Goal: Information Seeking & Learning: Learn about a topic

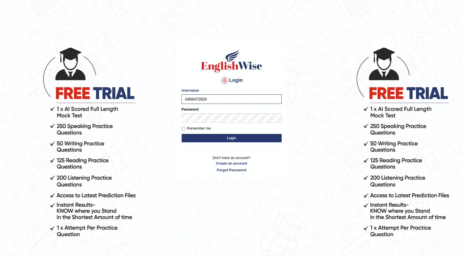
click at [211, 139] on button "Login" at bounding box center [231, 138] width 100 height 8
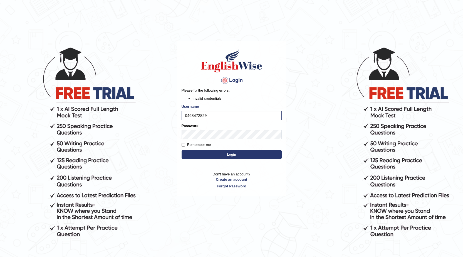
click at [207, 157] on button "Login" at bounding box center [231, 154] width 100 height 8
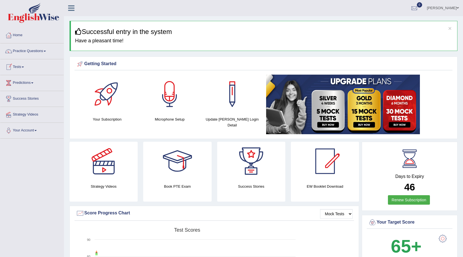
click at [22, 70] on link "Tests" at bounding box center [31, 66] width 63 height 14
click at [33, 79] on link "Take Practice Sectional Test" at bounding box center [36, 80] width 52 height 10
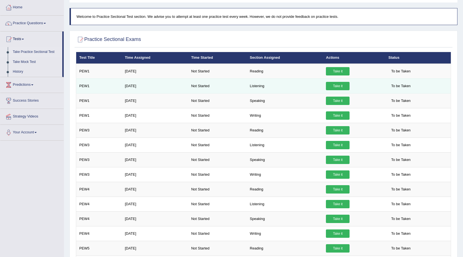
click at [343, 86] on link "Take it" at bounding box center [338, 86] width 24 height 8
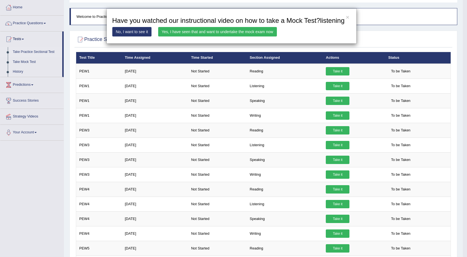
click at [209, 33] on link "Yes, I have seen that and want to undertake the mock exam now" at bounding box center [217, 31] width 119 height 9
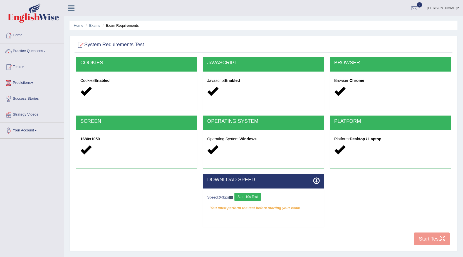
click at [252, 195] on button "Start 10s Test" at bounding box center [247, 196] width 26 height 8
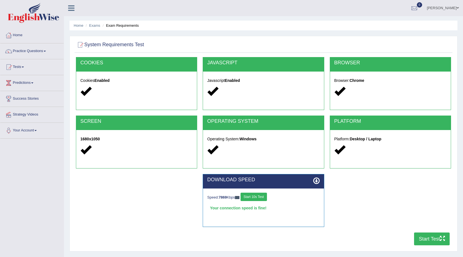
click at [259, 199] on button "Start 10s Test" at bounding box center [253, 196] width 26 height 8
click at [424, 237] on button "Start Test" at bounding box center [432, 238] width 36 height 13
click at [79, 25] on link "Home" at bounding box center [79, 25] width 10 height 4
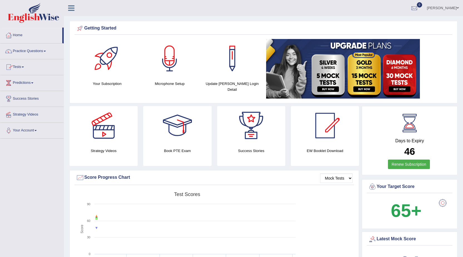
click at [24, 66] on span at bounding box center [23, 66] width 2 height 1
click at [32, 79] on link "Take Practice Sectional Test" at bounding box center [36, 80] width 52 height 10
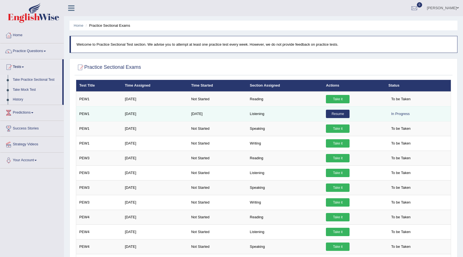
click at [341, 113] on link "Resume" at bounding box center [338, 113] width 24 height 8
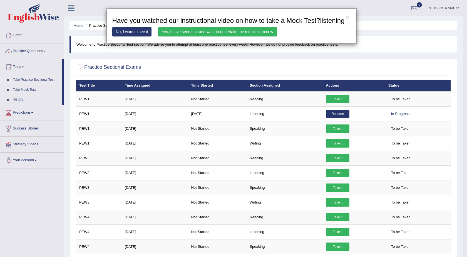
click at [187, 31] on link "Yes, I have seen that and want to undertake the mock exam now" at bounding box center [217, 31] width 119 height 9
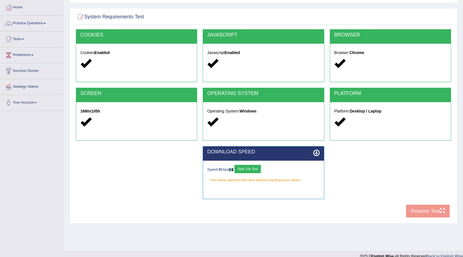
click at [427, 211] on div "COOKIES Cookies Enabled JAVASCRIPT Javascript Enabled BROWSER Browser: Chrome S…" at bounding box center [263, 124] width 378 height 191
click at [248, 169] on button "Start 10s Test" at bounding box center [247, 169] width 26 height 8
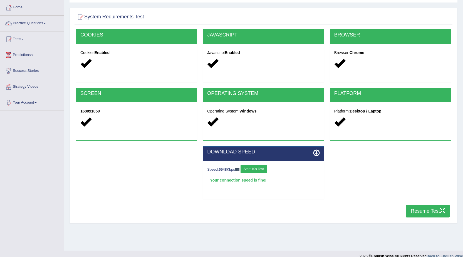
click at [424, 210] on button "Resume Test" at bounding box center [428, 210] width 44 height 13
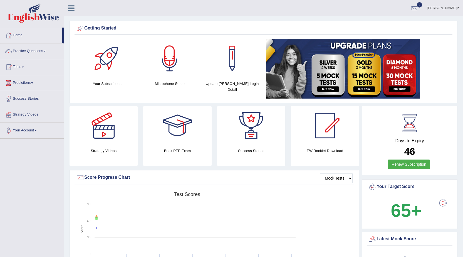
click at [34, 53] on link "Practice Questions" at bounding box center [31, 50] width 63 height 14
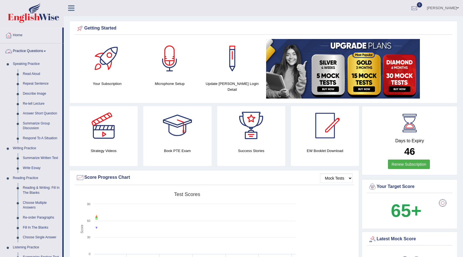
click at [21, 37] on link "Home" at bounding box center [31, 35] width 62 height 14
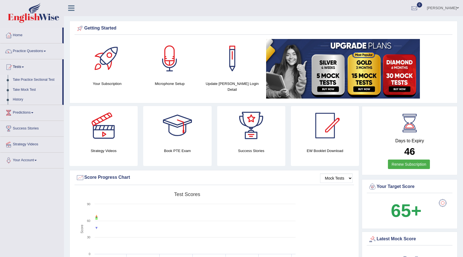
click at [32, 79] on link "Take Practice Sectional Test" at bounding box center [36, 80] width 52 height 10
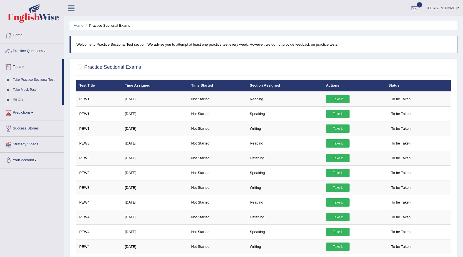
click at [28, 51] on link "Practice Questions" at bounding box center [31, 50] width 63 height 14
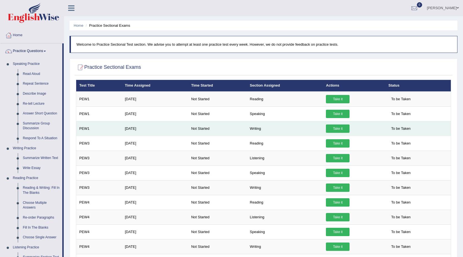
click at [400, 131] on span "To be Taken" at bounding box center [400, 128] width 25 height 8
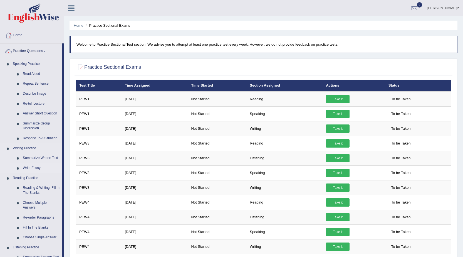
click at [31, 166] on link "Write Essay" at bounding box center [41, 168] width 42 height 10
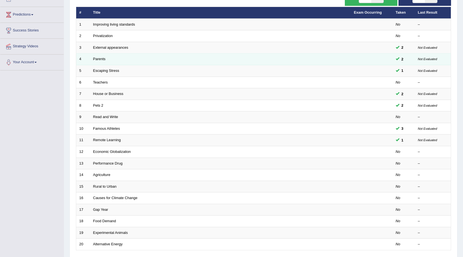
scroll to position [83, 0]
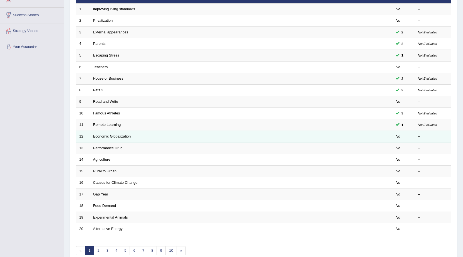
click at [104, 135] on link "Economic Globalization" at bounding box center [112, 136] width 38 height 4
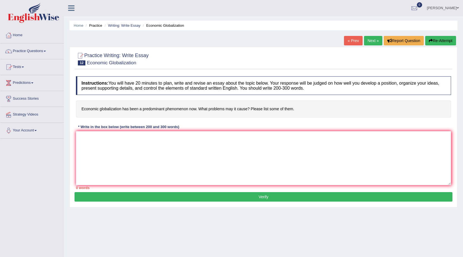
click at [371, 40] on link "Next »" at bounding box center [373, 40] width 18 height 9
click at [88, 135] on textarea at bounding box center [263, 158] width 375 height 54
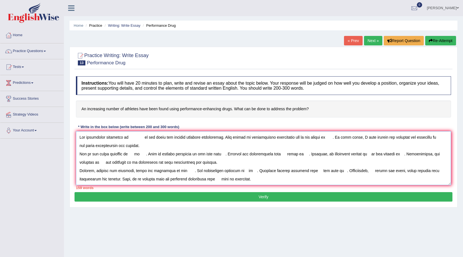
click at [126, 140] on textarea at bounding box center [263, 158] width 375 height 54
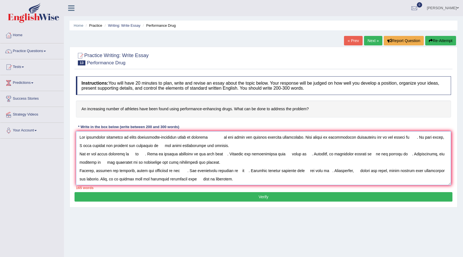
click at [222, 140] on textarea at bounding box center [263, 158] width 375 height 54
click at [212, 140] on textarea at bounding box center [263, 158] width 375 height 54
click at [390, 140] on textarea at bounding box center [263, 158] width 375 height 54
click at [411, 138] on textarea at bounding box center [263, 158] width 375 height 54
click at [146, 146] on textarea at bounding box center [263, 158] width 375 height 54
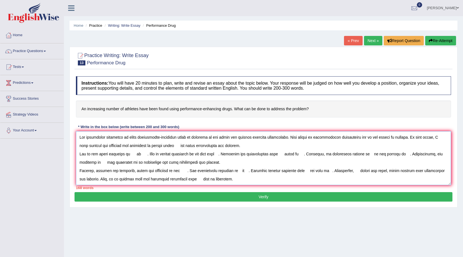
click at [174, 147] on textarea at bounding box center [263, 158] width 375 height 54
click at [131, 154] on textarea at bounding box center [263, 158] width 375 height 54
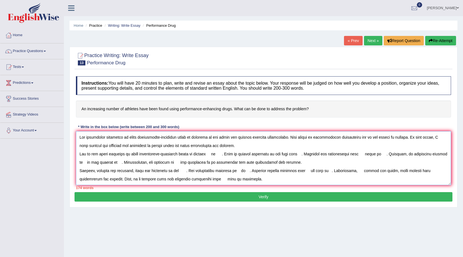
click at [220, 154] on textarea at bounding box center [263, 158] width 375 height 54
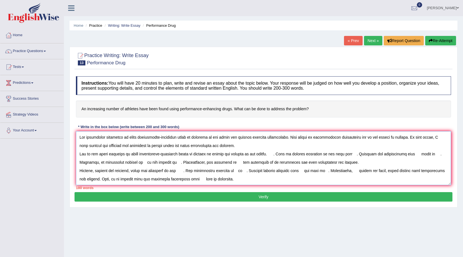
click at [284, 156] on textarea at bounding box center [263, 158] width 375 height 54
click at [281, 153] on textarea at bounding box center [263, 158] width 375 height 54
click at [282, 154] on textarea at bounding box center [263, 158] width 375 height 54
click at [363, 155] on textarea at bounding box center [263, 158] width 375 height 54
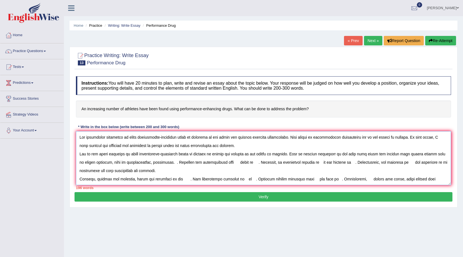
click at [173, 164] on textarea at bounding box center [263, 158] width 375 height 54
click at [228, 164] on textarea at bounding box center [263, 158] width 375 height 54
click at [264, 161] on textarea at bounding box center [263, 158] width 375 height 54
click at [275, 163] on textarea at bounding box center [263, 158] width 375 height 54
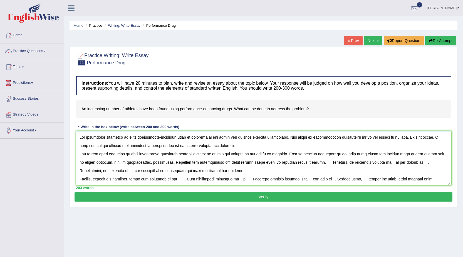
click at [324, 166] on textarea at bounding box center [263, 158] width 375 height 54
click at [325, 163] on textarea at bounding box center [263, 158] width 375 height 54
click at [380, 162] on textarea at bounding box center [263, 158] width 375 height 54
click at [426, 164] on textarea at bounding box center [263, 158] width 375 height 54
click at [83, 171] on textarea at bounding box center [263, 158] width 375 height 54
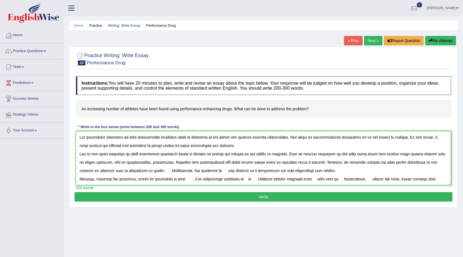
click at [156, 173] on textarea at bounding box center [263, 158] width 375 height 54
click at [204, 172] on textarea at bounding box center [263, 158] width 375 height 54
click at [262, 176] on textarea at bounding box center [263, 158] width 375 height 54
click at [260, 172] on textarea at bounding box center [263, 158] width 375 height 54
click at [178, 180] on textarea at bounding box center [263, 158] width 375 height 54
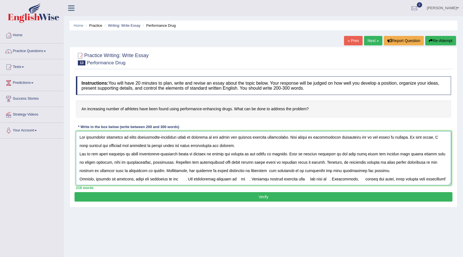
scroll to position [25, 0]
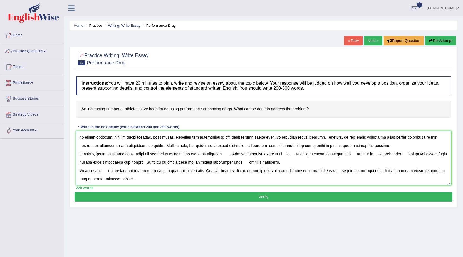
click at [233, 157] on textarea at bounding box center [263, 158] width 375 height 54
click at [270, 156] on textarea at bounding box center [263, 158] width 375 height 54
click at [380, 154] on textarea at bounding box center [263, 158] width 375 height 54
click at [373, 156] on textarea at bounding box center [263, 158] width 375 height 54
click at [425, 155] on textarea at bounding box center [263, 158] width 375 height 54
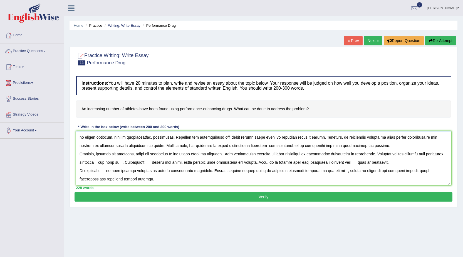
click at [118, 164] on textarea at bounding box center [263, 158] width 375 height 54
click at [137, 166] on textarea at bounding box center [263, 158] width 375 height 54
click at [200, 163] on textarea at bounding box center [263, 158] width 375 height 54
click at [201, 163] on textarea at bounding box center [263, 158] width 375 height 54
click at [222, 162] on textarea at bounding box center [263, 158] width 375 height 54
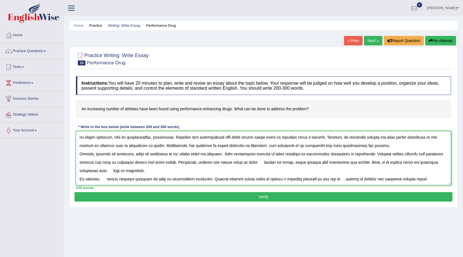
click at [288, 165] on textarea at bounding box center [263, 158] width 375 height 54
click at [123, 172] on textarea at bounding box center [263, 158] width 375 height 54
click at [191, 171] on textarea at bounding box center [263, 158] width 375 height 54
click at [189, 172] on textarea at bounding box center [263, 158] width 375 height 54
click at [102, 179] on textarea at bounding box center [263, 158] width 375 height 54
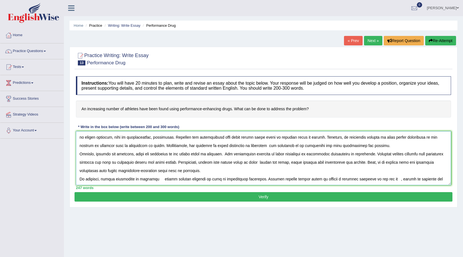
click at [161, 180] on textarea at bounding box center [263, 158] width 375 height 54
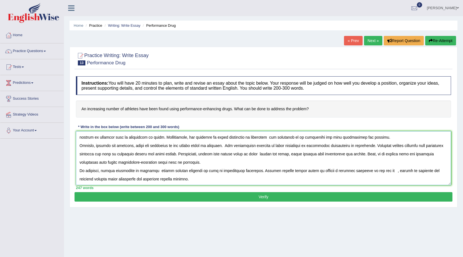
click at [381, 172] on textarea at bounding box center [263, 158] width 375 height 54
click at [379, 173] on textarea at bounding box center [263, 158] width 375 height 54
click at [428, 174] on textarea at bounding box center [263, 158] width 375 height 54
click at [426, 173] on textarea at bounding box center [263, 158] width 375 height 54
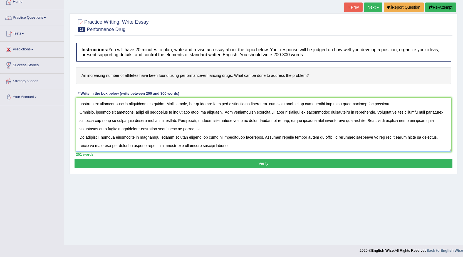
scroll to position [35, 0]
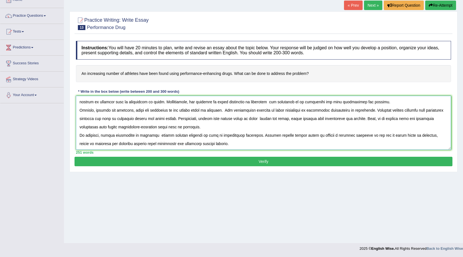
type textarea "The increasing influence of using performance-enhancing drugs by athletes on ou…"
click at [245, 164] on button "Verify" at bounding box center [263, 160] width 378 height 9
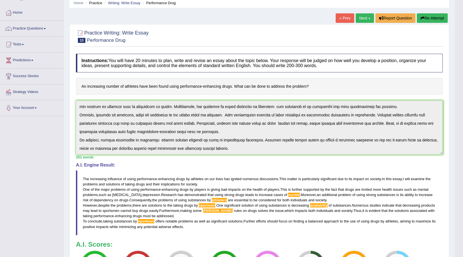
scroll to position [0, 0]
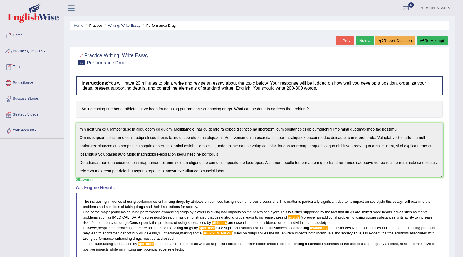
click at [21, 35] on link "Home" at bounding box center [31, 35] width 63 height 14
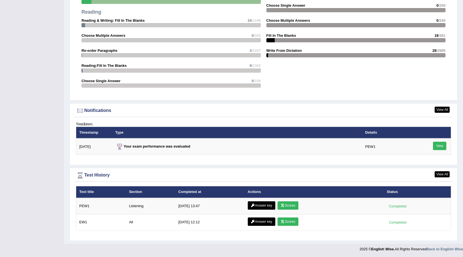
scroll to position [578, 0]
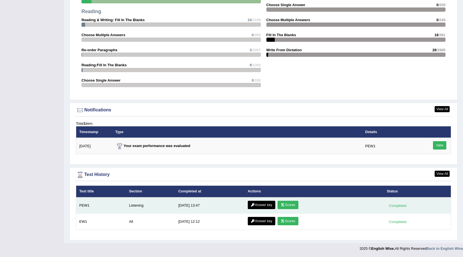
click at [266, 205] on link "Answer key" at bounding box center [262, 204] width 28 height 8
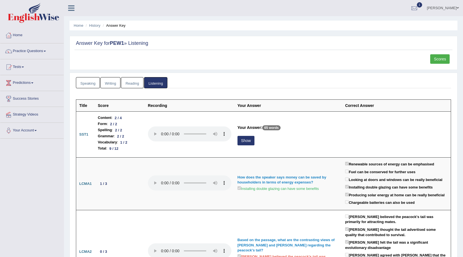
click at [90, 83] on link "Speaking" at bounding box center [88, 82] width 24 height 11
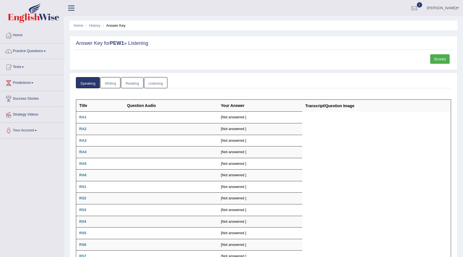
click at [104, 85] on link "Writing" at bounding box center [110, 82] width 20 height 11
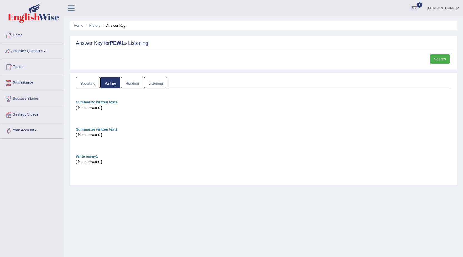
click at [128, 83] on link "Reading" at bounding box center [132, 82] width 22 height 11
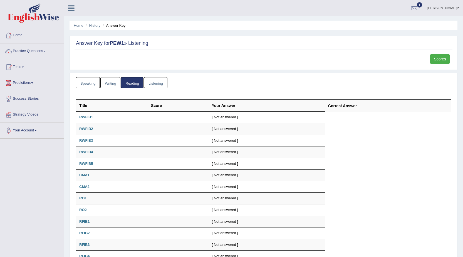
click at [157, 83] on link "Listening" at bounding box center [155, 82] width 23 height 11
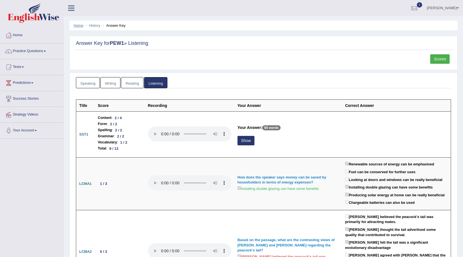
click at [80, 26] on link "Home" at bounding box center [79, 25] width 10 height 4
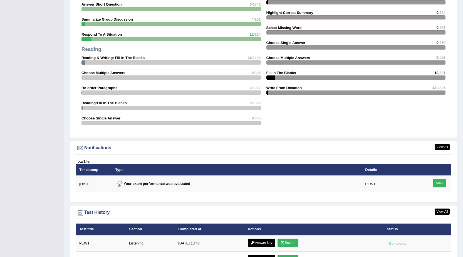
scroll to position [578, 0]
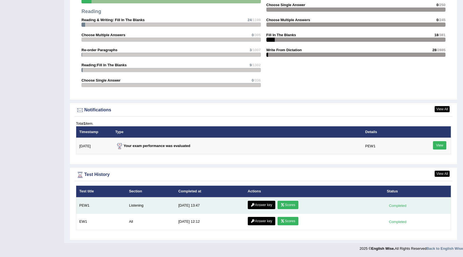
click at [286, 201] on link "Scores" at bounding box center [287, 204] width 21 height 8
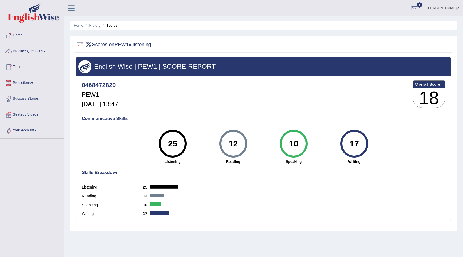
click at [80, 28] on li "Home" at bounding box center [79, 25] width 10 height 5
click at [27, 50] on link "Practice Questions" at bounding box center [31, 50] width 63 height 14
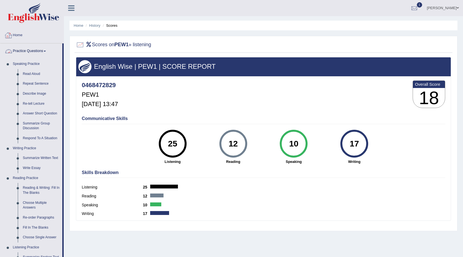
click at [15, 39] on link "Home" at bounding box center [31, 35] width 63 height 14
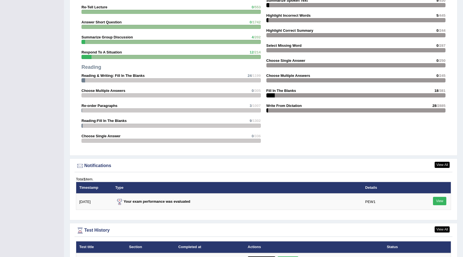
scroll to position [578, 0]
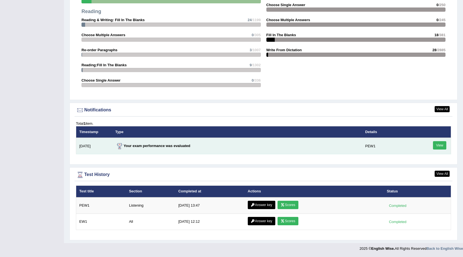
click at [445, 146] on link "View" at bounding box center [439, 145] width 13 height 8
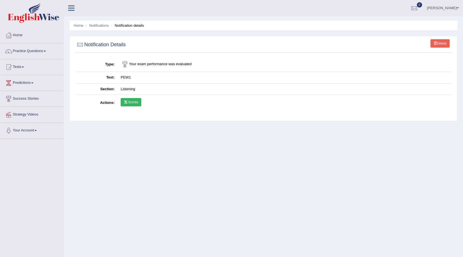
click at [128, 104] on link "Scores" at bounding box center [131, 102] width 21 height 8
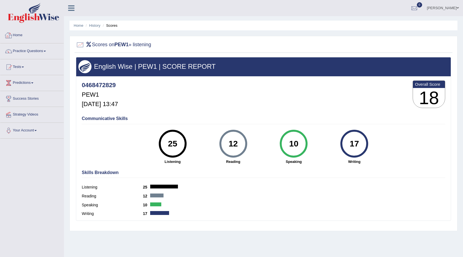
click at [24, 36] on link "Home" at bounding box center [31, 35] width 63 height 14
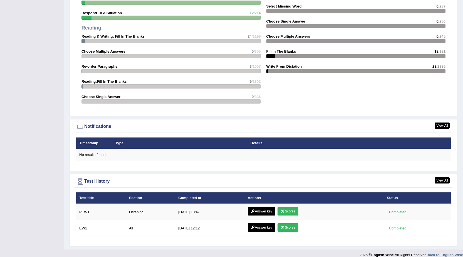
scroll to position [568, 0]
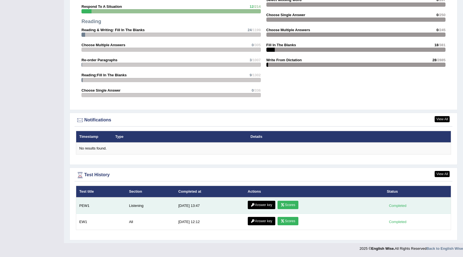
click at [267, 203] on link "Answer key" at bounding box center [262, 204] width 28 height 8
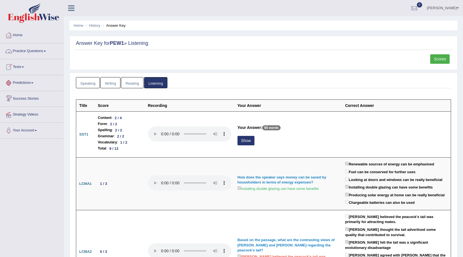
click at [23, 36] on link "Home" at bounding box center [31, 35] width 63 height 14
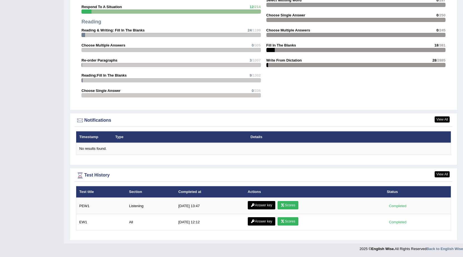
scroll to position [568, 0]
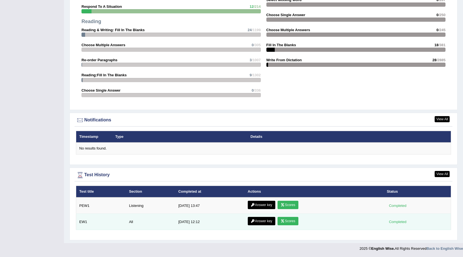
click at [261, 219] on link "Answer key" at bounding box center [262, 220] width 28 height 8
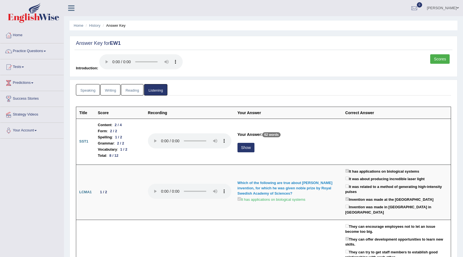
click at [76, 29] on ul "Home History Answer Key" at bounding box center [263, 26] width 388 height 10
click at [76, 26] on link "Home" at bounding box center [79, 25] width 10 height 4
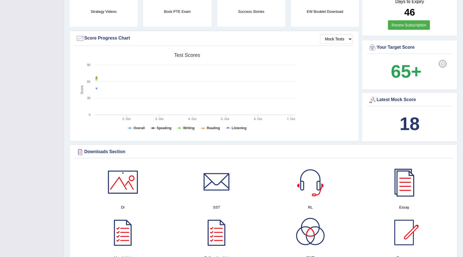
scroll to position [111, 0]
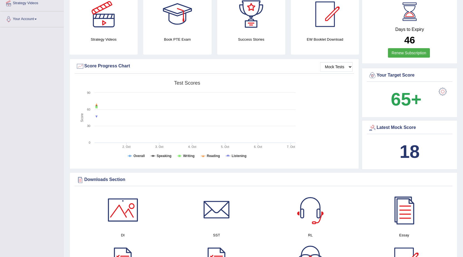
click at [292, 147] on tspan "7. Oct" at bounding box center [291, 146] width 8 height 3
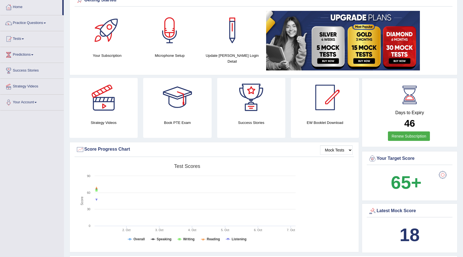
scroll to position [0, 0]
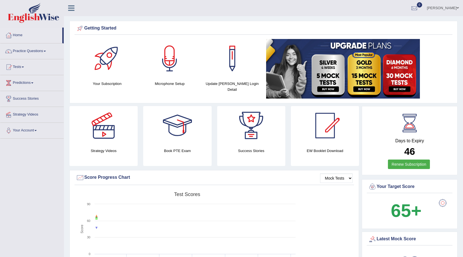
click at [24, 50] on link "Practice Questions" at bounding box center [31, 50] width 63 height 14
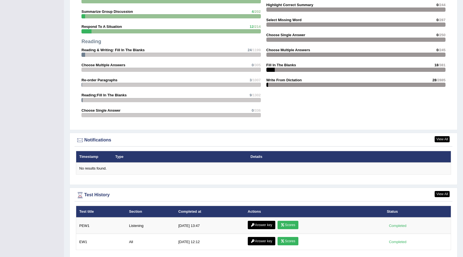
scroll to position [568, 0]
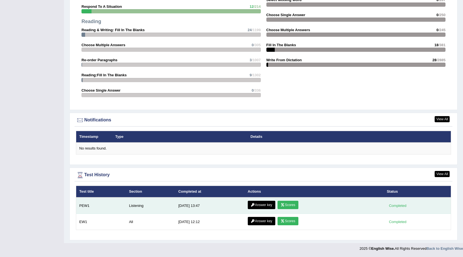
click at [265, 203] on link "Answer key" at bounding box center [262, 204] width 28 height 8
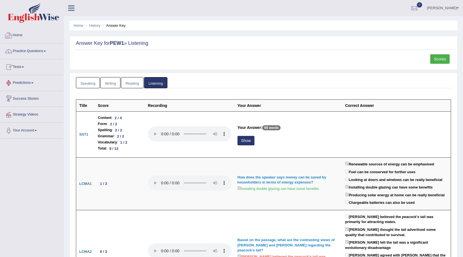
click at [25, 51] on link "Practice Questions" at bounding box center [31, 50] width 63 height 14
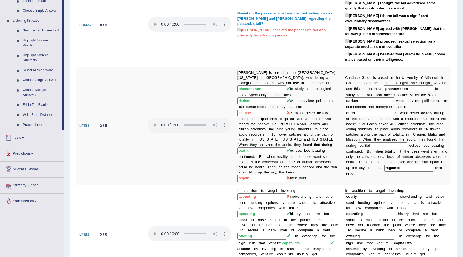
scroll to position [139, 0]
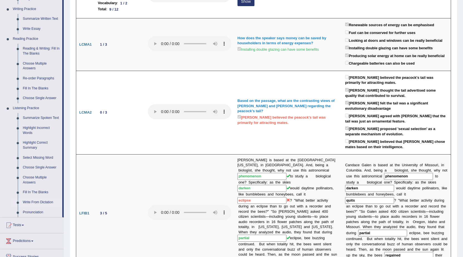
click at [37, 203] on link "Write From Dictation" at bounding box center [41, 202] width 42 height 10
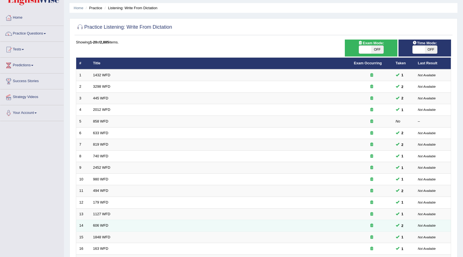
scroll to position [111, 0]
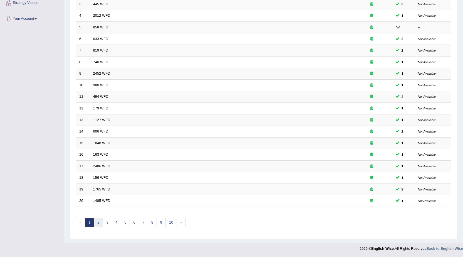
click at [99, 223] on link "2" at bounding box center [98, 222] width 9 height 9
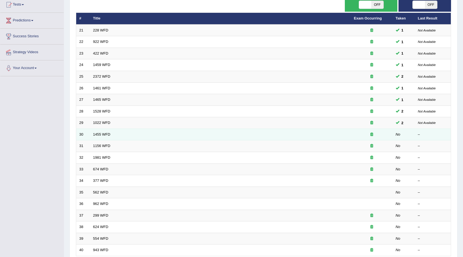
scroll to position [83, 0]
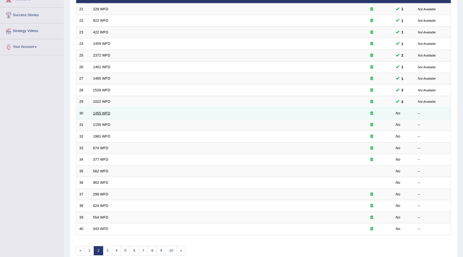
click at [106, 114] on link "1455 WFD" at bounding box center [101, 113] width 17 height 4
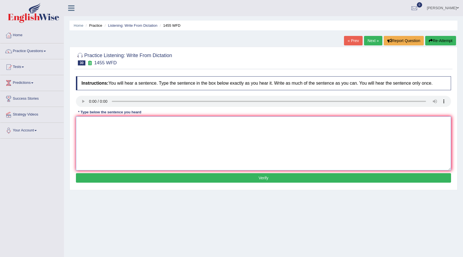
click at [88, 128] on textarea at bounding box center [263, 143] width 375 height 54
click at [101, 135] on textarea at bounding box center [263, 143] width 375 height 54
type textarea "You must have hard hat at the construction site ."
click at [211, 178] on button "Verify" at bounding box center [263, 177] width 375 height 9
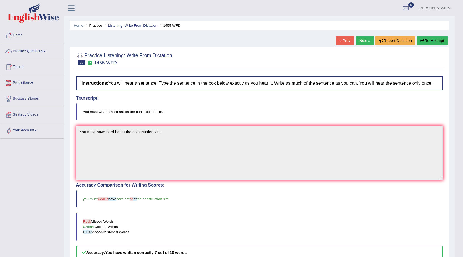
click at [433, 40] on button "Re-Attempt" at bounding box center [432, 40] width 31 height 9
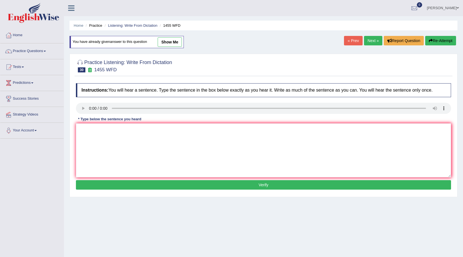
click at [373, 38] on link "Next »" at bounding box center [373, 40] width 18 height 9
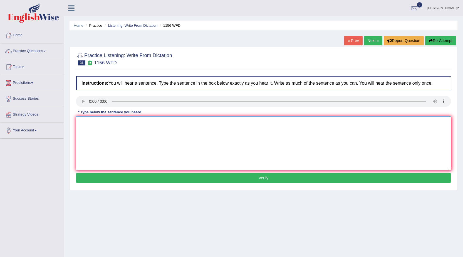
click at [83, 133] on textarea at bounding box center [263, 143] width 375 height 54
click at [122, 123] on textarea "Chemical reaction occur when substance combine and change." at bounding box center [263, 143] width 375 height 54
click at [122, 122] on textarea "Chemical reaction occur occured when substance combine and change." at bounding box center [263, 143] width 375 height 54
click at [169, 122] on textarea "Chemical reaction occur is occured when substance combine and change." at bounding box center [263, 143] width 375 height 54
click at [206, 125] on textarea "Chemical reaction occur is occured when substance substances combine and change." at bounding box center [263, 143] width 375 height 54
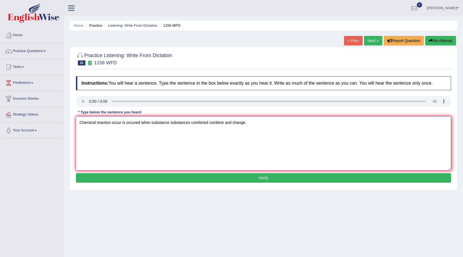
type textarea "Chemical reaction occur is occured when substance substances combined combine a…"
click at [215, 199] on div "Home Practice Listening: Write From Dictation 1156 WFD « Prev Next » Report Que…" at bounding box center [263, 139] width 399 height 278
click at [217, 177] on button "Verify" at bounding box center [263, 177] width 375 height 9
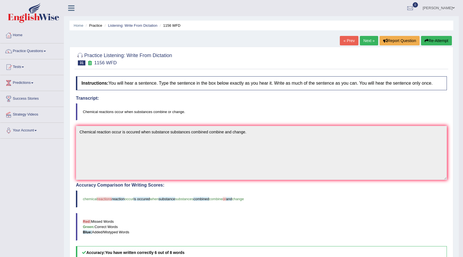
click at [444, 41] on button "Re-Attempt" at bounding box center [436, 40] width 31 height 9
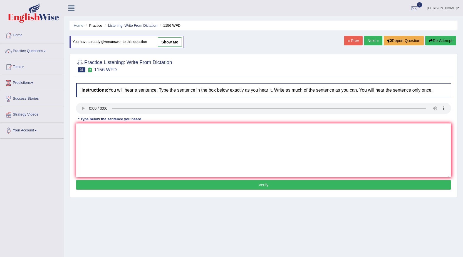
click at [371, 39] on link "Next »" at bounding box center [373, 40] width 18 height 9
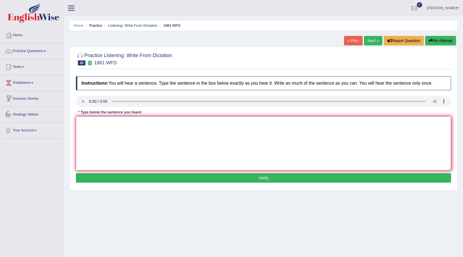
click at [126, 130] on textarea at bounding box center [263, 143] width 375 height 54
click at [186, 124] on textarea "All of your arguments must be supported by relevant evidence and theory." at bounding box center [263, 143] width 375 height 54
click at [169, 122] on textarea "All of your arguments must be supported by relevant evidences evidence and theo…" at bounding box center [263, 143] width 375 height 54
click at [170, 122] on textarea "All of your arguments must be supported by relevant evidences evidence and theo…" at bounding box center [263, 143] width 375 height 54
click at [201, 122] on textarea "All of your arguments must be supported by evidences evidence and theory." at bounding box center [263, 143] width 375 height 54
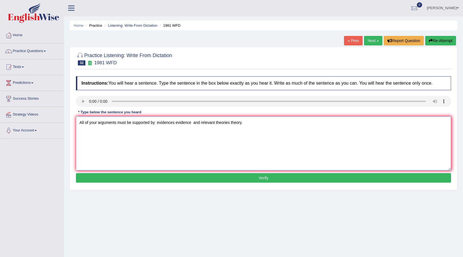
type textarea "All of your arguments must be supported by evidences evidence and relevant theo…"
click at [203, 180] on button "Verify" at bounding box center [263, 177] width 375 height 9
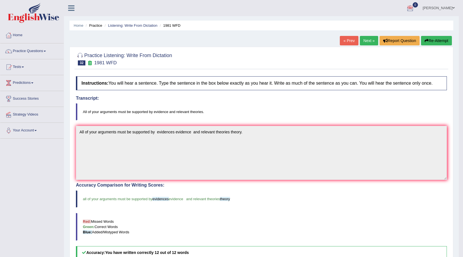
click at [365, 39] on link "Next »" at bounding box center [369, 40] width 18 height 9
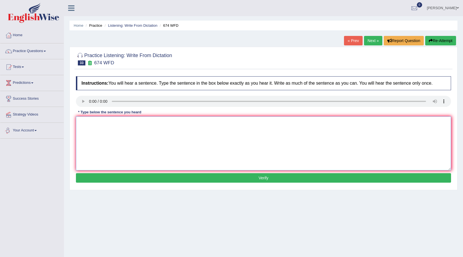
click at [106, 134] on textarea at bounding box center [263, 143] width 375 height 54
click at [113, 122] on textarea "Unemployment rate is fallen lowest layer of the year." at bounding box center [263, 143] width 375 height 54
click at [126, 124] on textarea "Unemployment rate rates is fallen lowest layer of the year." at bounding box center [263, 143] width 375 height 54
type textarea "Unemployment rate rates is fall fallen lowest layer of the year."
click at [185, 180] on button "Verify" at bounding box center [263, 177] width 375 height 9
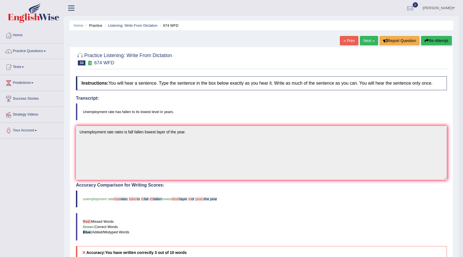
click at [441, 41] on button "Re-Attempt" at bounding box center [436, 40] width 31 height 9
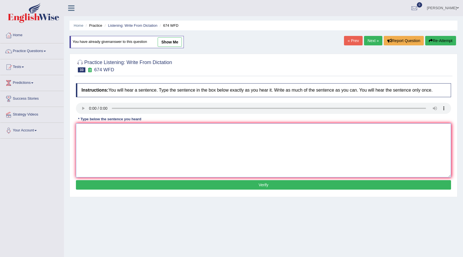
click at [91, 133] on textarea at bounding box center [263, 150] width 375 height 54
click at [88, 136] on textarea at bounding box center [263, 150] width 375 height 54
click at [114, 131] on textarea "Unemployment rate is fallen to the lowest layer of the year." at bounding box center [263, 150] width 375 height 54
type textarea "Unemployment rate rates is fallen to the lowest layer of the year."
click at [152, 186] on button "Verify" at bounding box center [263, 184] width 375 height 9
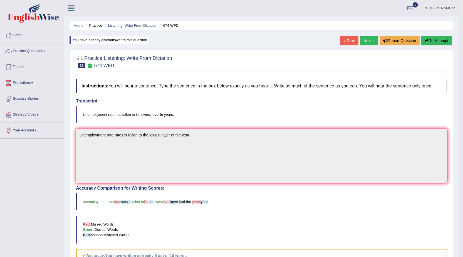
click at [443, 37] on button "Re-Attempt" at bounding box center [436, 40] width 31 height 9
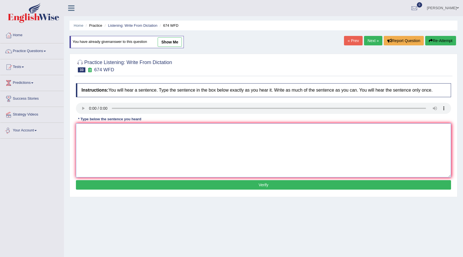
click at [91, 135] on textarea at bounding box center [263, 150] width 375 height 54
click at [81, 133] on textarea at bounding box center [263, 150] width 375 height 54
type textarea "Unemployment rate has fallen to the lowest level to the year."
click at [124, 182] on button "Verify" at bounding box center [263, 184] width 375 height 9
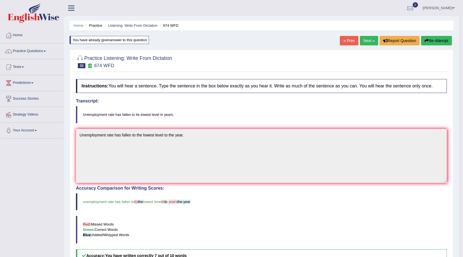
click at [363, 39] on link "Next »" at bounding box center [369, 40] width 18 height 9
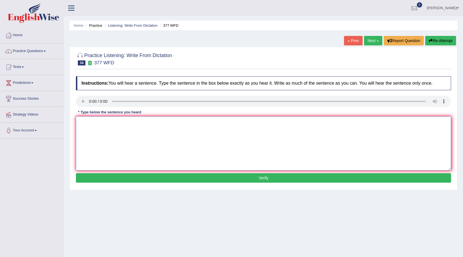
click at [89, 120] on textarea at bounding box center [263, 143] width 375 height 54
type textarea "The department has higher propotion of post graduated students ."
click at [191, 178] on button "Verify" at bounding box center [263, 177] width 375 height 9
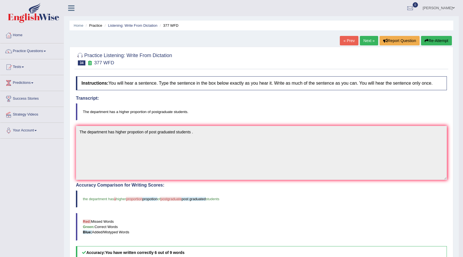
click at [362, 41] on link "Next »" at bounding box center [369, 40] width 18 height 9
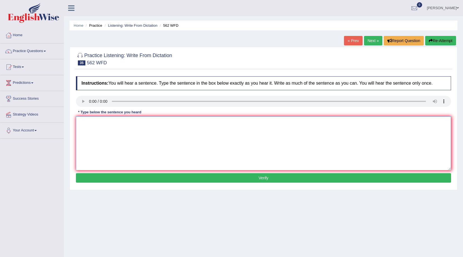
click at [97, 130] on textarea at bounding box center [263, 143] width 375 height 54
click at [108, 143] on textarea at bounding box center [263, 143] width 375 height 54
type textarea "t"
type textarea "The gap between rich and poor is not decreased."
click at [177, 176] on button "Verify" at bounding box center [263, 177] width 375 height 9
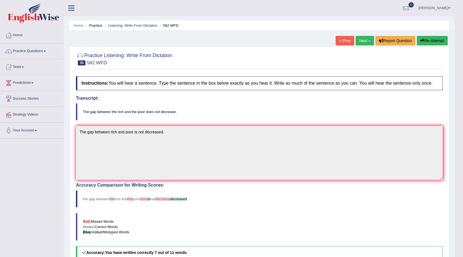
drag, startPoint x: 432, startPoint y: 40, endPoint x: 432, endPoint y: 57, distance: 16.4
click at [432, 49] on div "Home Practice Listening: Write From Dictation 562 WFD « Prev Next » Report Ques…" at bounding box center [259, 170] width 390 height 341
click at [435, 41] on button "Re-Attempt" at bounding box center [432, 40] width 31 height 9
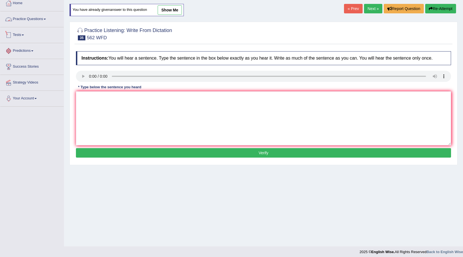
scroll to position [35, 0]
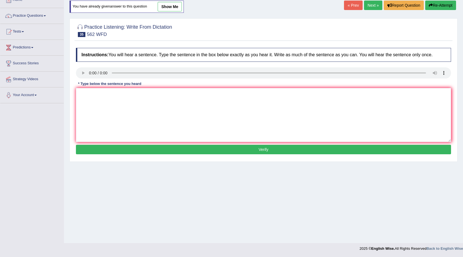
click at [154, 86] on div "Instructions: You will hear a sentence. Type the sentence in the box below exac…" at bounding box center [263, 101] width 378 height 113
drag, startPoint x: 99, startPoint y: 106, endPoint x: 110, endPoint y: 104, distance: 11.1
click at [100, 106] on textarea at bounding box center [263, 115] width 375 height 54
type textarea "The gap between rich and poor does not decreased."
click at [177, 150] on button "Verify" at bounding box center [263, 149] width 375 height 9
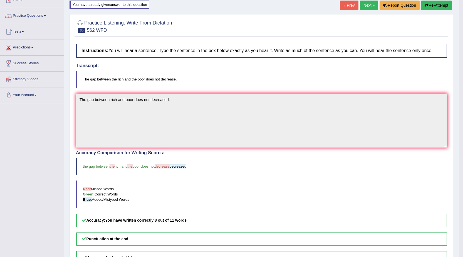
click at [366, 5] on link "Next »" at bounding box center [369, 5] width 18 height 9
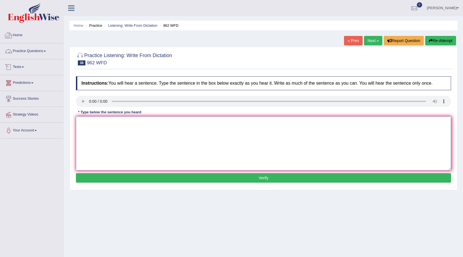
click at [113, 139] on textarea at bounding box center [263, 143] width 375 height 54
click at [122, 123] on textarea "If you have any question about the exam please raise your hand." at bounding box center [263, 143] width 375 height 54
click at [208, 122] on textarea "If you have any question questions about the exam please raise your hand." at bounding box center [263, 143] width 375 height 54
type textarea "If you have any question questions about the exam please raise your hand hands."
click at [195, 180] on button "Verify" at bounding box center [263, 177] width 375 height 9
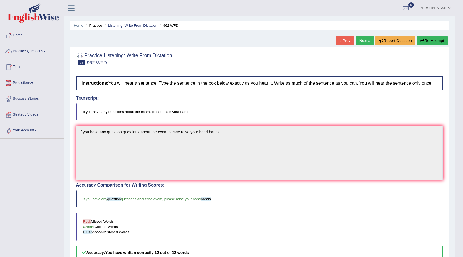
click at [367, 41] on link "Next »" at bounding box center [364, 40] width 18 height 9
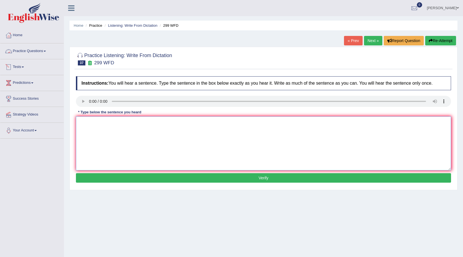
click at [94, 130] on textarea at bounding box center [263, 143] width 375 height 54
click at [118, 123] on textarea "Students representive" at bounding box center [263, 143] width 375 height 54
click at [94, 122] on textarea "Students representative will be visiting class for voting form forms." at bounding box center [263, 143] width 375 height 54
click at [95, 123] on textarea "Students representative will be visiting class for voting form forms." at bounding box center [263, 143] width 375 height 54
type textarea "Students Student representative will be visiting class for voting form forms."
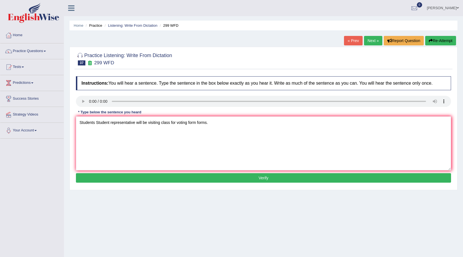
click at [180, 179] on button "Verify" at bounding box center [263, 177] width 375 height 9
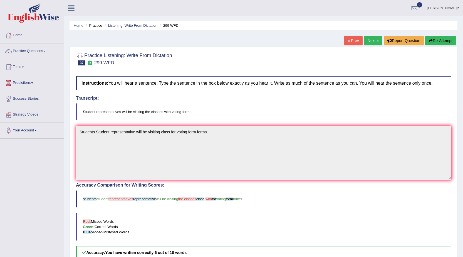
click at [444, 39] on button "Re-Attempt" at bounding box center [440, 40] width 31 height 9
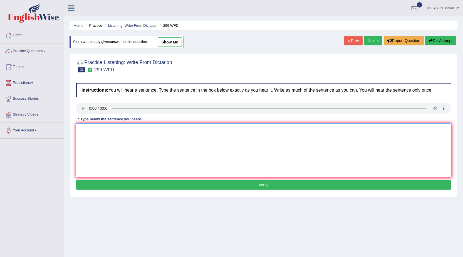
click at [87, 135] on textarea at bounding box center [263, 150] width 375 height 54
click at [95, 148] on textarea at bounding box center [263, 150] width 375 height 54
click at [166, 131] on textarea "Students representative will be visiting classes for voting form forms" at bounding box center [263, 150] width 375 height 54
type textarea "Students representative will be visiting classes with voting form forms"
click at [134, 188] on button "Verify" at bounding box center [263, 184] width 375 height 9
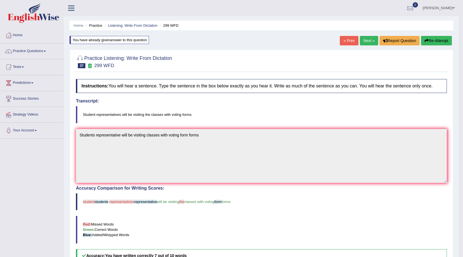
click at [364, 41] on link "Next »" at bounding box center [369, 40] width 18 height 9
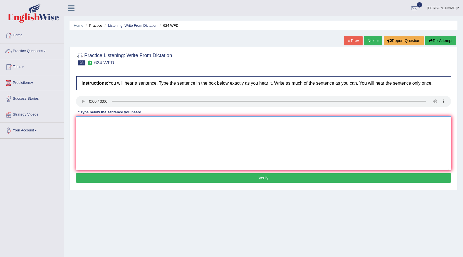
click at [82, 131] on textarea at bounding box center [263, 143] width 375 height 54
click at [100, 123] on textarea "our courses help to improve cretical thinking and independent learning skills." at bounding box center [263, 143] width 375 height 54
click at [153, 124] on textarea "our courses course help to improve cretical thinking and independent learning s…" at bounding box center [263, 143] width 375 height 54
click at [156, 126] on textarea "our courses course help to improve cretical thinking and independent learning s…" at bounding box center [263, 143] width 375 height 54
click at [154, 122] on textarea "our courses course help to improve cretical thinking and independent learning s…" at bounding box center [263, 143] width 375 height 54
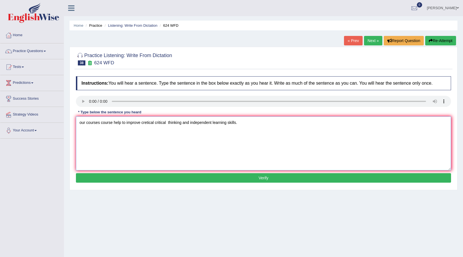
type textarea "our courses course help to improve cretical critical thinking and independent l…"
click at [196, 177] on button "Verify" at bounding box center [263, 177] width 375 height 9
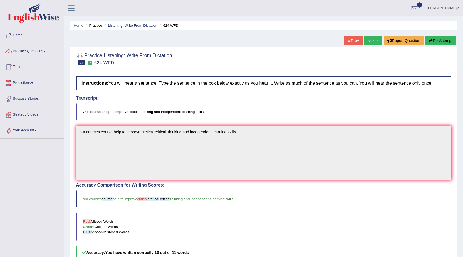
click at [374, 41] on link "Next »" at bounding box center [373, 40] width 18 height 9
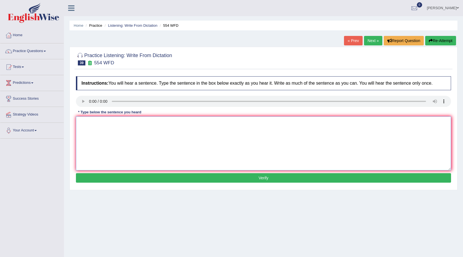
drag, startPoint x: 87, startPoint y: 136, endPoint x: 90, endPoint y: 135, distance: 3.1
click at [90, 135] on textarea at bounding box center [263, 143] width 375 height 54
type textarea "We are able to work in the team."
click at [239, 180] on button "Verify" at bounding box center [263, 177] width 375 height 9
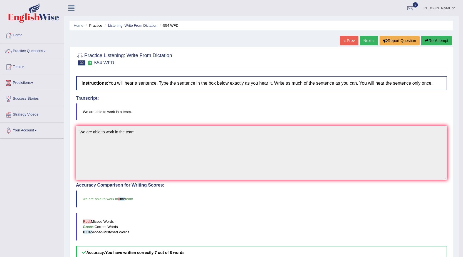
click at [365, 42] on link "Next »" at bounding box center [369, 40] width 18 height 9
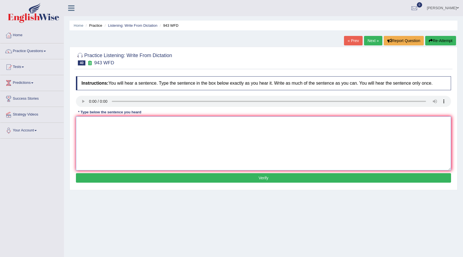
click at [94, 128] on textarea at bounding box center [263, 143] width 375 height 54
type textarea "Farming method methods across the world greatly develop in recently."
click at [270, 176] on button "Verify" at bounding box center [263, 177] width 375 height 9
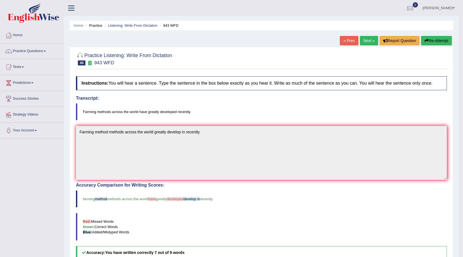
click at [433, 42] on button "Re-Attempt" at bounding box center [436, 40] width 31 height 9
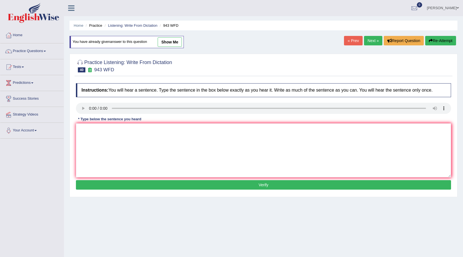
click at [371, 39] on link "Next »" at bounding box center [373, 40] width 18 height 9
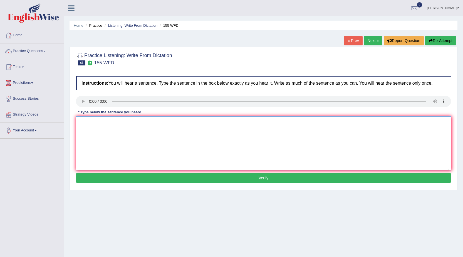
click at [99, 131] on textarea at bounding box center [263, 143] width 375 height 54
type textarea "Important definition from the argument missing in the summary."
click at [176, 179] on button "Verify" at bounding box center [263, 177] width 375 height 9
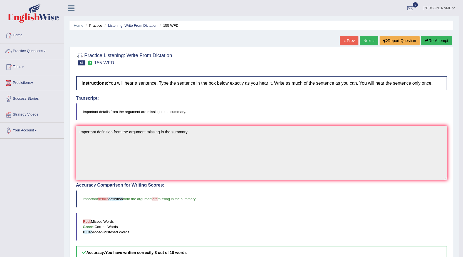
click at [366, 41] on link "Next »" at bounding box center [369, 40] width 18 height 9
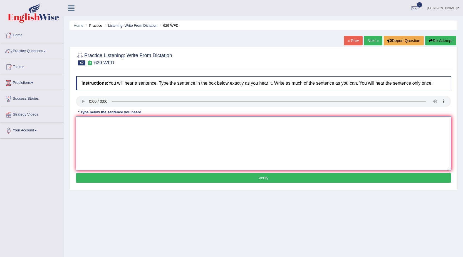
click at [86, 127] on textarea at bounding box center [263, 143] width 375 height 54
type textarea "please provide report to support your ideas in this argument arguments."
click at [151, 175] on button "Verify" at bounding box center [263, 177] width 375 height 9
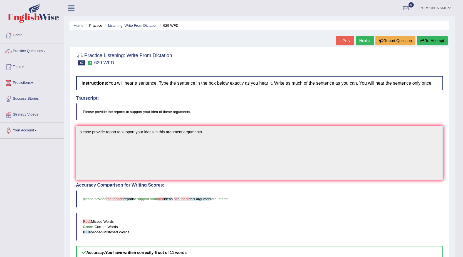
click at [432, 40] on button "Re-Attempt" at bounding box center [432, 40] width 31 height 9
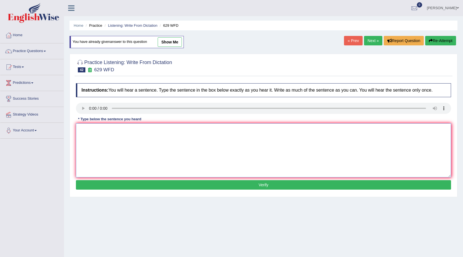
click at [98, 137] on textarea at bounding box center [263, 150] width 375 height 54
click at [110, 142] on textarea at bounding box center [263, 150] width 375 height 54
type textarea "Please provide provides reports to support your idea ideas in this argument arg…"
click at [181, 184] on button "Verify" at bounding box center [263, 184] width 375 height 9
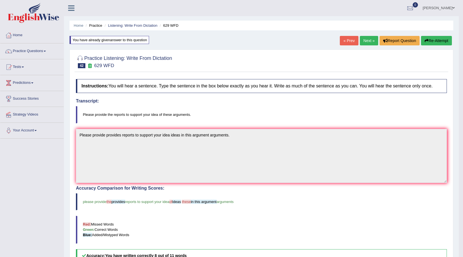
click at [370, 42] on link "Next »" at bounding box center [369, 40] width 18 height 9
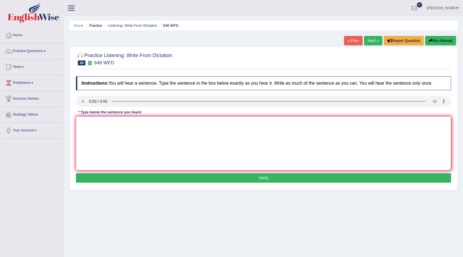
click at [92, 142] on textarea at bounding box center [263, 143] width 375 height 54
type textarea "The industrial industry revolution in the Europe is driven by the steam technol…"
click at [199, 178] on button "Verify" at bounding box center [263, 177] width 375 height 9
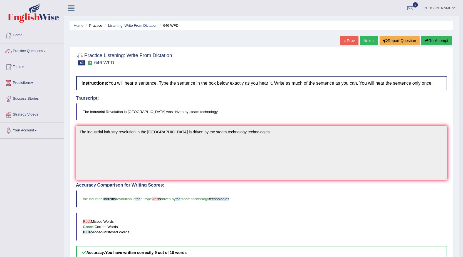
click at [368, 40] on link "Next »" at bounding box center [369, 40] width 18 height 9
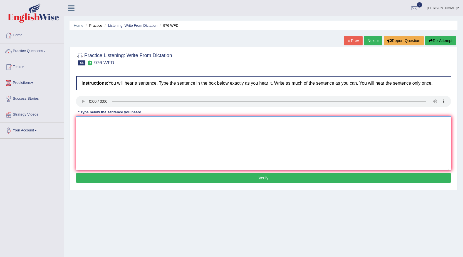
click at [87, 126] on textarea at bounding box center [263, 143] width 375 height 54
type textarea "The study of economy is tricky subject in the research."
click at [136, 175] on button "Verify" at bounding box center [263, 177] width 375 height 9
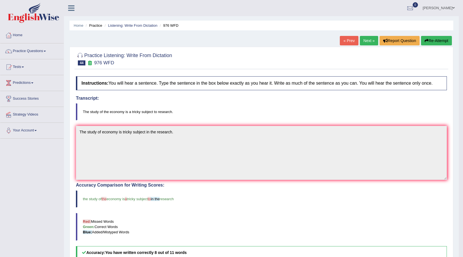
click at [367, 40] on link "Next »" at bounding box center [369, 40] width 18 height 9
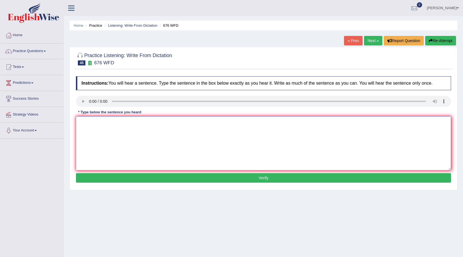
click at [86, 132] on textarea at bounding box center [263, 143] width 375 height 54
click at [110, 127] on textarea "University is need to secure grants for research subject subjects." at bounding box center [263, 143] width 375 height 54
click at [144, 123] on textarea "University is need needed to secure grants for research subject subjects." at bounding box center [263, 143] width 375 height 54
type textarea "University is need needed to secure grant grants for research subject subjects."
click at [213, 180] on button "Verify" at bounding box center [263, 177] width 375 height 9
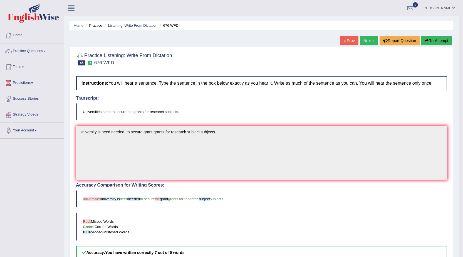
click at [367, 39] on link "Next »" at bounding box center [369, 40] width 18 height 9
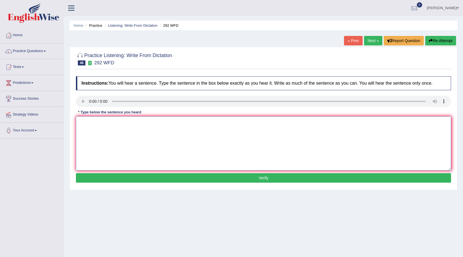
click at [96, 122] on textarea at bounding box center [263, 143] width 375 height 54
click at [120, 121] on textarea "Some people argument that education is not that important." at bounding box center [263, 143] width 375 height 54
click at [120, 123] on textarea "Some people argument argued that education is not that important." at bounding box center [263, 143] width 375 height 54
type textarea "Some people argument are argued that education is not that important."
click at [193, 174] on button "Verify" at bounding box center [263, 177] width 375 height 9
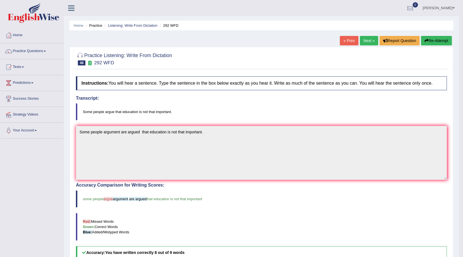
click at [366, 41] on link "Next »" at bounding box center [369, 40] width 18 height 9
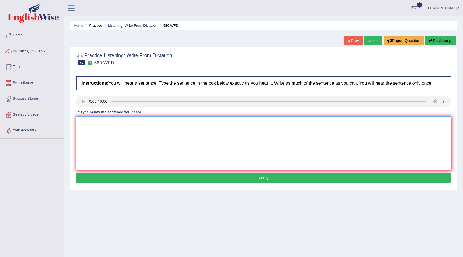
drag, startPoint x: 91, startPoint y: 125, endPoint x: 104, endPoint y: 131, distance: 14.9
click at [92, 125] on textarea at bounding box center [263, 143] width 375 height 54
type textarea "You can use the laptop in the lecture."
click at [122, 178] on button "Verify" at bounding box center [263, 177] width 375 height 9
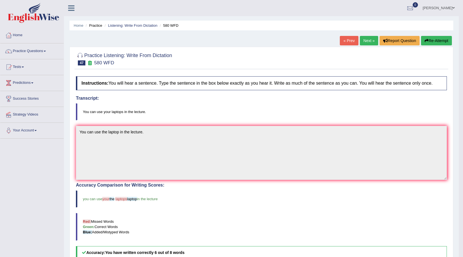
click at [431, 41] on button "Re-Attempt" at bounding box center [436, 40] width 31 height 9
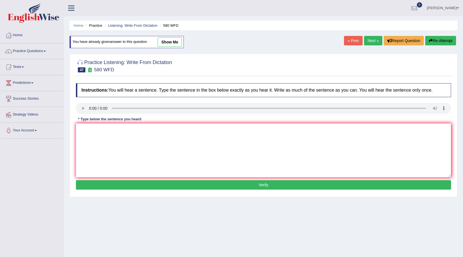
click at [372, 42] on link "Next »" at bounding box center [373, 40] width 18 height 9
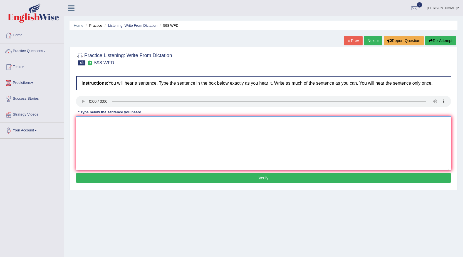
click at [85, 126] on textarea at bounding box center [263, 143] width 375 height 54
type textarea "Check the website if you are looking for discount in your book books."
click at [185, 175] on button "Verify" at bounding box center [263, 177] width 375 height 9
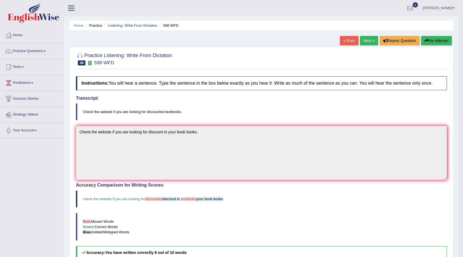
click at [437, 39] on button "Re-Attempt" at bounding box center [436, 40] width 31 height 9
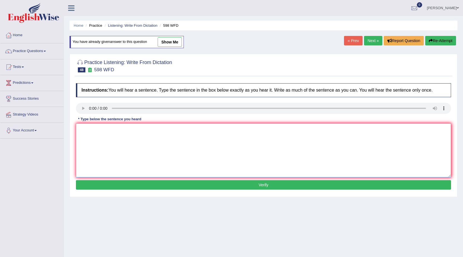
click at [87, 136] on textarea at bounding box center [263, 150] width 375 height 54
click at [368, 41] on link "Next »" at bounding box center [373, 40] width 18 height 9
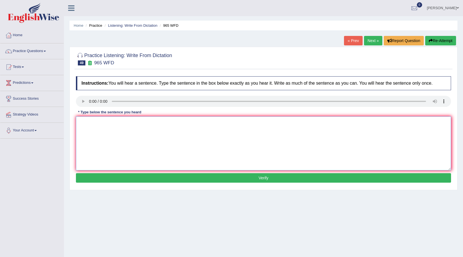
click at [85, 154] on textarea at bounding box center [263, 143] width 375 height 54
click at [444, 41] on button "Re-Attempt" at bounding box center [440, 40] width 31 height 9
drag, startPoint x: 98, startPoint y: 134, endPoint x: 109, endPoint y: 135, distance: 10.6
click at [102, 134] on textarea at bounding box center [263, 143] width 375 height 54
click at [116, 123] on textarea "You must the answer of sequrity questions when you reset your passwords passpor…" at bounding box center [263, 143] width 375 height 54
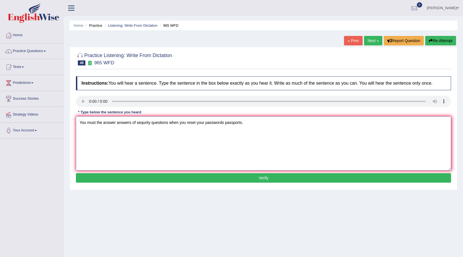
type textarea "You must the answer answers of sequrity questions when you reset your passwords…"
click at [199, 176] on button "Verify" at bounding box center [263, 177] width 375 height 9
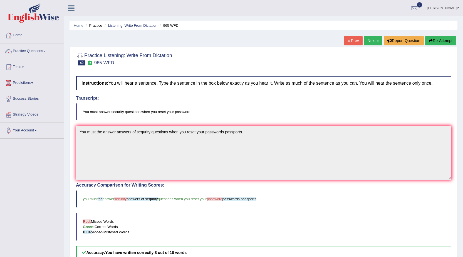
click at [375, 41] on link "Next »" at bounding box center [373, 40] width 18 height 9
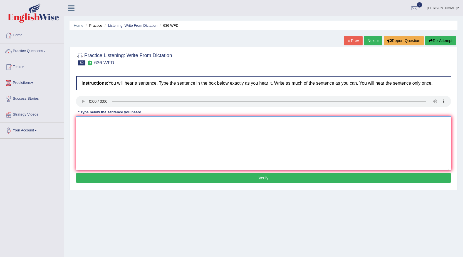
click at [108, 118] on textarea at bounding box center [263, 143] width 375 height 54
click at [113, 128] on textarea "Some candidate will be qualified for gretest scientist all time." at bounding box center [263, 143] width 375 height 54
click at [109, 123] on textarea "Some candidate will be qualified for gretest scientist all time." at bounding box center [263, 143] width 375 height 54
click at [162, 123] on textarea "Some candidate candidates will be qualified for gretest scientist all time." at bounding box center [263, 143] width 375 height 54
type textarea "Some candidate candidates will be qualified for greatest gretest scientist all …"
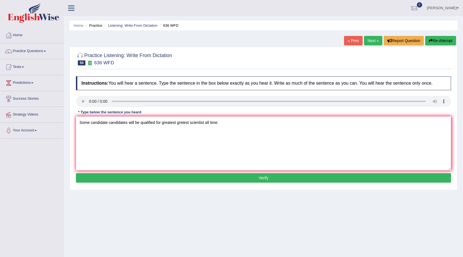
click at [210, 179] on button "Verify" at bounding box center [263, 177] width 375 height 9
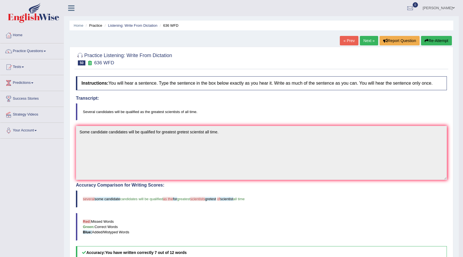
click at [360, 38] on link "Next »" at bounding box center [369, 40] width 18 height 9
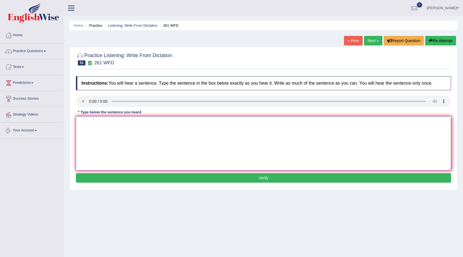
click at [89, 120] on textarea at bounding box center [263, 143] width 375 height 54
click at [80, 133] on textarea at bounding box center [263, 143] width 375 height 54
click at [108, 123] on textarea "Read the student safety instructions before using any equipment in the workshop." at bounding box center [263, 143] width 375 height 54
click at [109, 123] on textarea "Read the student safety instructions before using any equipment in the workshop." at bounding box center [263, 143] width 375 height 54
click at [207, 123] on textarea "Read the student students' safety instructions before using any equipment in th…" at bounding box center [263, 143] width 375 height 54
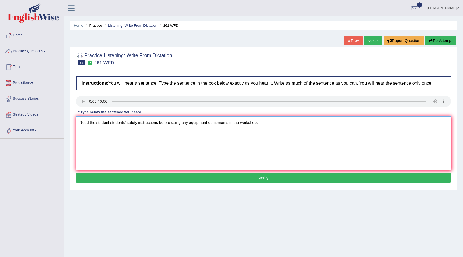
type textarea "Read the student students' safety instructions before using any equipment equip…"
click at [180, 179] on button "Verify" at bounding box center [263, 177] width 375 height 9
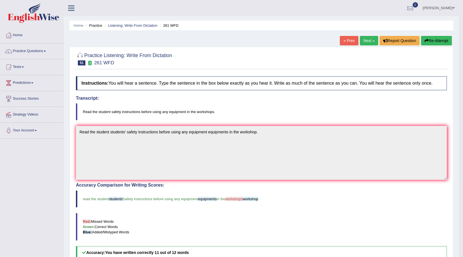
click at [360, 38] on link "Next »" at bounding box center [369, 40] width 18 height 9
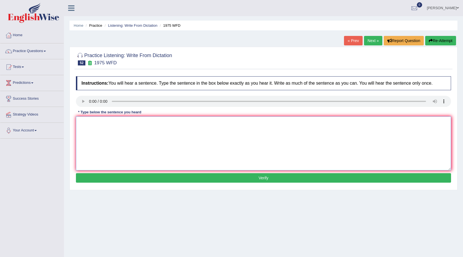
click at [87, 122] on textarea at bounding box center [263, 143] width 375 height 54
click at [89, 123] on textarea "He is analysis study appeal to base of false promise pemise." at bounding box center [263, 143] width 375 height 54
type textarea "He is analyst analysis study appeal to base of false promise pemise."
click at [184, 178] on button "Verify" at bounding box center [263, 177] width 375 height 9
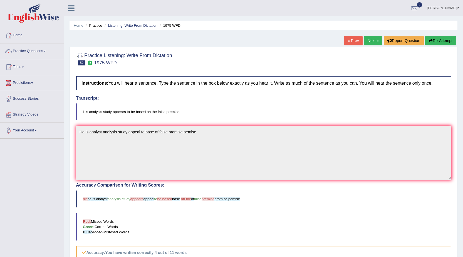
click at [437, 40] on button "Re-Attempt" at bounding box center [440, 40] width 31 height 9
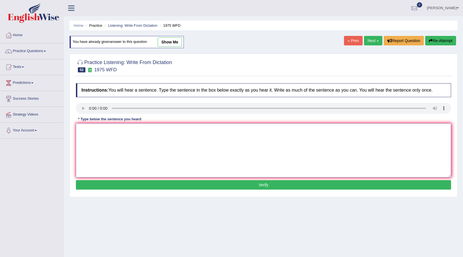
click at [90, 130] on textarea at bounding box center [263, 150] width 375 height 54
click at [97, 130] on textarea at bounding box center [263, 150] width 375 height 54
type textarea "He analysis study appear to base of false premise."
click at [129, 184] on button "Verify" at bounding box center [263, 184] width 375 height 9
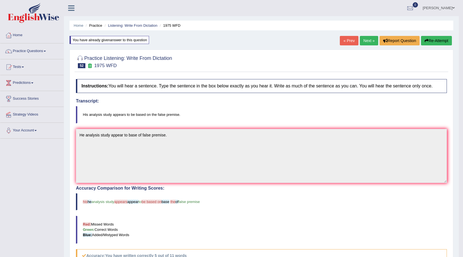
click at [435, 41] on button "Re-Attempt" at bounding box center [436, 40] width 31 height 9
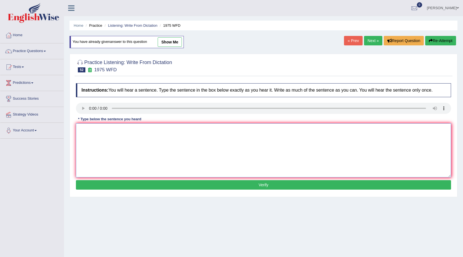
drag, startPoint x: 0, startPoint y: 0, endPoint x: 105, endPoint y: 140, distance: 175.3
click at [105, 137] on textarea at bounding box center [263, 150] width 375 height 54
click at [87, 130] on textarea at bounding box center [263, 150] width 375 height 54
type textarea "His analysis study appears to be base of false premise."
click at [134, 184] on button "Verify" at bounding box center [263, 184] width 375 height 9
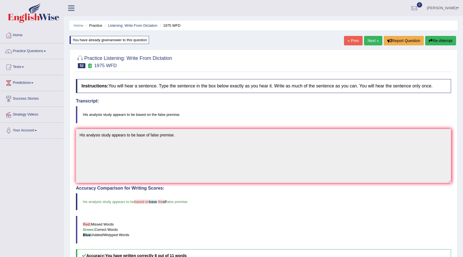
click at [370, 43] on link "Next »" at bounding box center [373, 40] width 18 height 9
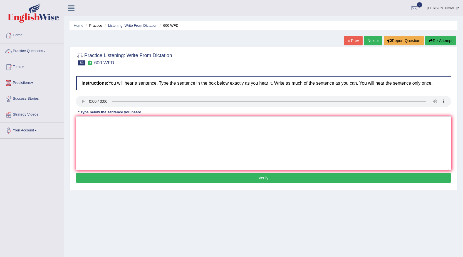
click at [446, 39] on button "Re-Attempt" at bounding box center [440, 40] width 31 height 9
click at [95, 124] on textarea at bounding box center [263, 143] width 375 height 54
click at [86, 132] on textarea at bounding box center [263, 143] width 375 height 54
type textarea "Continuing students will be sent necessary application forms form."
click at [137, 177] on button "Verify" at bounding box center [263, 177] width 375 height 9
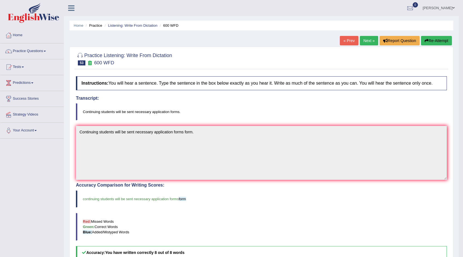
click at [366, 39] on link "Next »" at bounding box center [369, 40] width 18 height 9
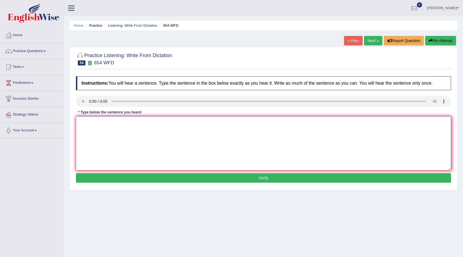
click at [86, 130] on textarea at bounding box center [263, 143] width 375 height 54
click at [107, 123] on textarea "The study show Hongkong people more be active than [GEOGRAPHIC_DATA]." at bounding box center [263, 143] width 375 height 54
type textarea "The study show shows that Hongkong people more be active than [GEOGRAPHIC_DATA]."
click at [123, 180] on button "Verify" at bounding box center [263, 177] width 375 height 9
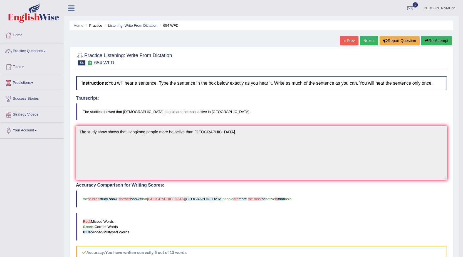
click at [442, 37] on button "Re-Attempt" at bounding box center [436, 40] width 31 height 9
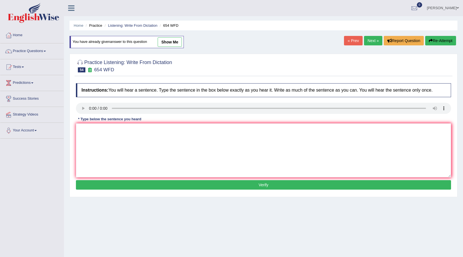
click at [94, 141] on textarea at bounding box center [263, 150] width 375 height 54
click at [99, 132] on textarea at bounding box center [263, 150] width 375 height 54
type textarea "t"
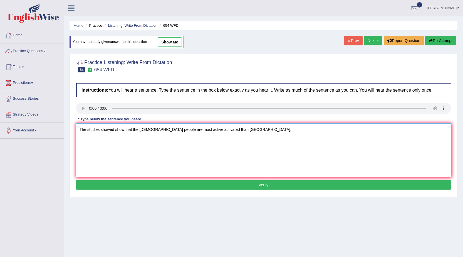
type textarea "The studies showed show that the [DEMOGRAPHIC_DATA] people are most active acti…"
click at [113, 185] on button "Verify" at bounding box center [263, 184] width 375 height 9
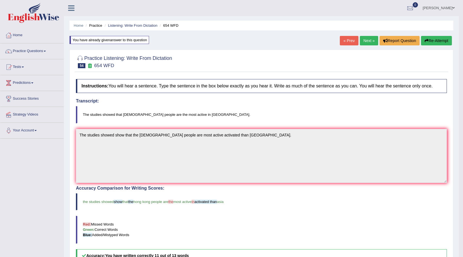
click at [368, 44] on link "Next »" at bounding box center [369, 40] width 18 height 9
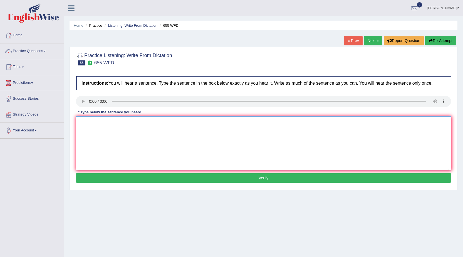
click at [99, 123] on textarea at bounding box center [263, 143] width 375 height 54
click at [95, 125] on textarea at bounding box center [263, 143] width 375 height 54
click at [101, 120] on textarea "The teacher training is observing the classes." at bounding box center [263, 143] width 375 height 54
click at [205, 125] on textarea "The teacher teachers' teacher's teachers training is observing the classes." at bounding box center [263, 143] width 375 height 54
type textarea "The teacher teachers' teacher's teachers training is observing the classes clas…"
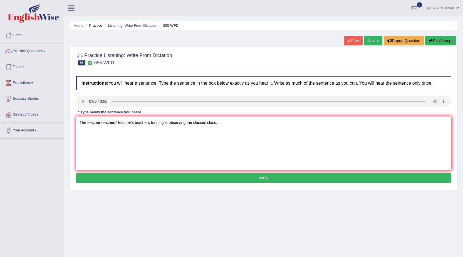
click at [224, 179] on button "Verify" at bounding box center [263, 177] width 375 height 9
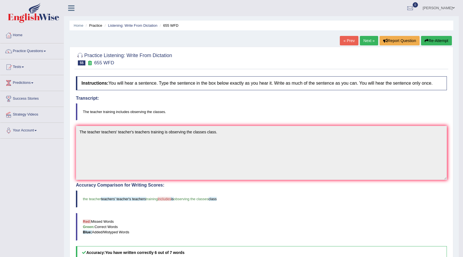
click at [367, 37] on link "Next »" at bounding box center [369, 40] width 18 height 9
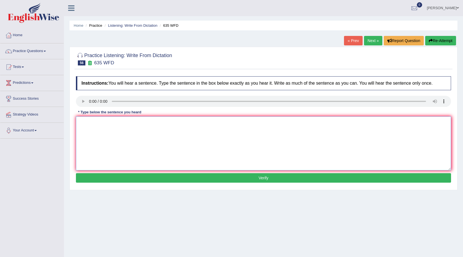
click at [96, 133] on textarea at bounding box center [263, 143] width 375 height 54
type textarea "The science library is currently located in the ground floor of the library."
click at [135, 176] on button "Verify" at bounding box center [263, 177] width 375 height 9
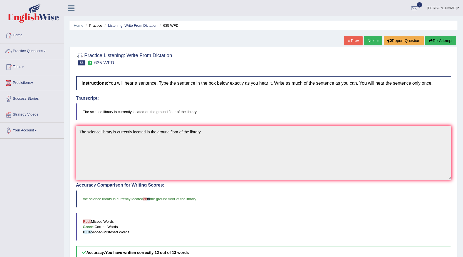
click at [372, 39] on link "Next »" at bounding box center [373, 40] width 18 height 9
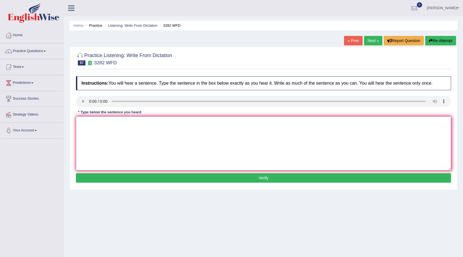
click at [93, 126] on textarea at bounding box center [263, 143] width 375 height 54
click at [107, 124] on textarea "Computers use to be larger than they are now." at bounding box center [263, 143] width 375 height 54
type textarea "Computers use used to be larger than they are now."
click at [170, 176] on button "Verify" at bounding box center [263, 177] width 375 height 9
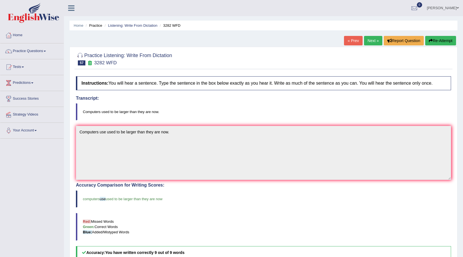
click at [442, 38] on button "Re-Attempt" at bounding box center [440, 40] width 31 height 9
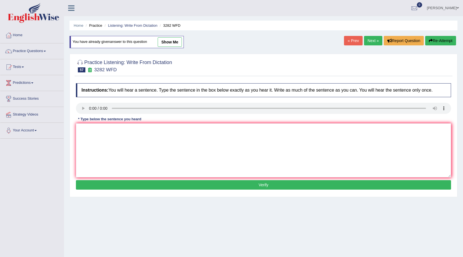
click at [369, 38] on link "Next »" at bounding box center [373, 40] width 18 height 9
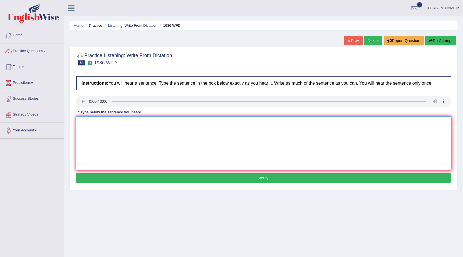
click at [88, 127] on textarea at bounding box center [263, 143] width 375 height 54
click at [121, 123] on textarea "A good academic paper should present clear argument arguments." at bounding box center [263, 143] width 375 height 54
type textarea "A good academic paper papers should present clear argument arguments."
click at [155, 176] on button "Verify" at bounding box center [263, 177] width 375 height 9
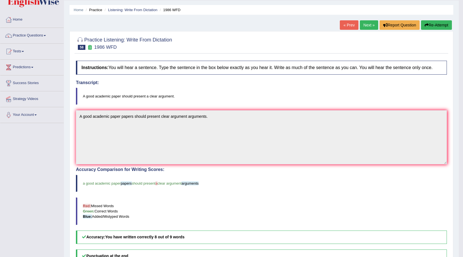
scroll to position [28, 0]
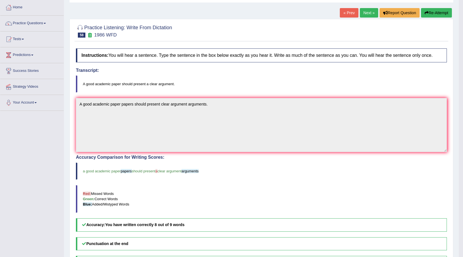
click at [364, 14] on link "Next »" at bounding box center [369, 12] width 18 height 9
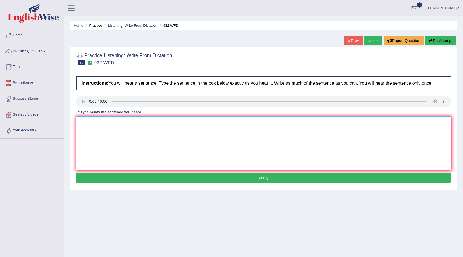
click at [94, 133] on textarea at bounding box center [263, 143] width 375 height 54
click at [440, 40] on button "Re-Attempt" at bounding box center [440, 40] width 31 height 9
click at [94, 120] on textarea at bounding box center [263, 143] width 375 height 54
click at [102, 151] on textarea at bounding box center [263, 143] width 375 height 54
type textarea "t"
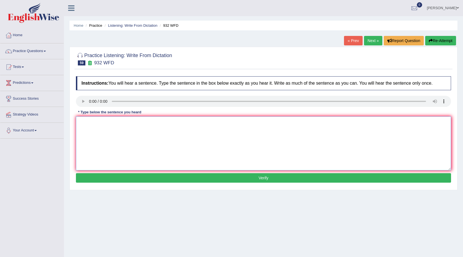
type textarea "R"
type textarea "Take first step by applying university schoolarship now."
click at [221, 179] on button "Verify" at bounding box center [263, 177] width 375 height 9
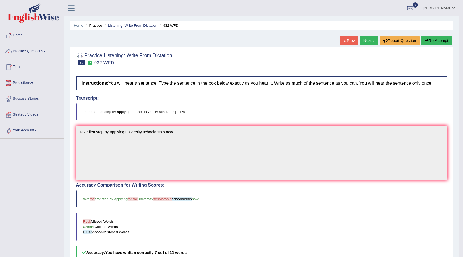
click at [443, 42] on button "Re-Attempt" at bounding box center [436, 40] width 31 height 9
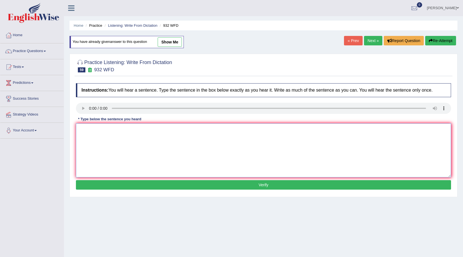
click at [116, 131] on textarea at bounding box center [263, 150] width 375 height 54
type textarea "Take the first step by applying the university schoolarship scholarship now."
click at [144, 185] on button "Verify" at bounding box center [263, 184] width 375 height 9
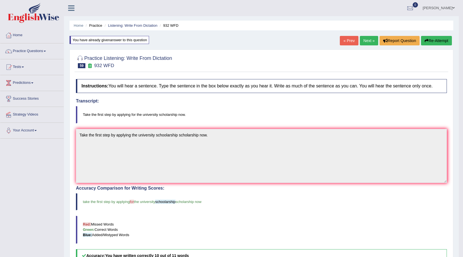
click at [365, 39] on link "Next »" at bounding box center [369, 40] width 18 height 9
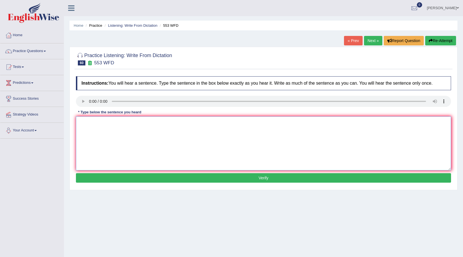
click at [89, 120] on textarea at bounding box center [263, 143] width 375 height 54
click at [87, 122] on textarea at bounding box center [263, 143] width 375 height 54
type textarea "Water filter on the campus discourage the unnecessary uses of plastic bottles."
click at [179, 177] on button "Verify" at bounding box center [263, 177] width 375 height 9
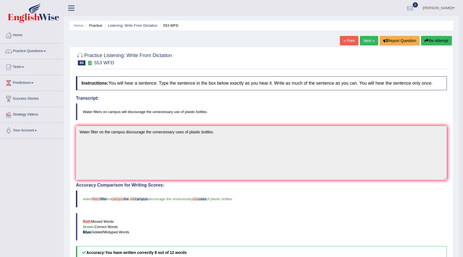
click at [372, 43] on link "Next »" at bounding box center [369, 40] width 18 height 9
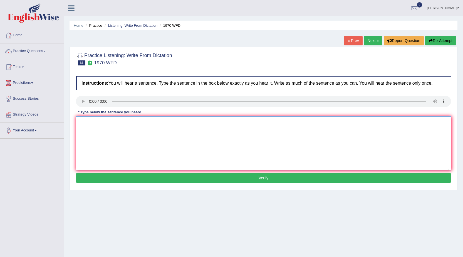
click at [101, 133] on textarea at bounding box center [263, 143] width 375 height 54
type textarea "One student representative will be selected by each class."
click at [156, 181] on button "Verify" at bounding box center [263, 177] width 375 height 9
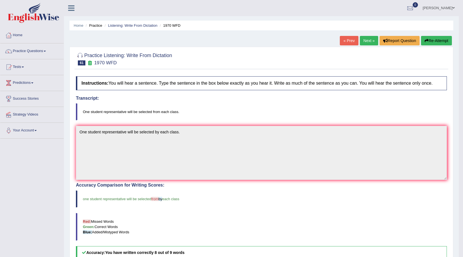
click at [367, 44] on link "Next »" at bounding box center [369, 40] width 18 height 9
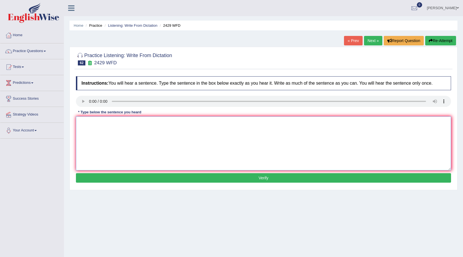
click at [92, 132] on textarea at bounding box center [263, 143] width 375 height 54
type textarea "Before choosing your university course courses, you can consider your future ca…"
click at [224, 179] on button "Verify" at bounding box center [263, 177] width 375 height 9
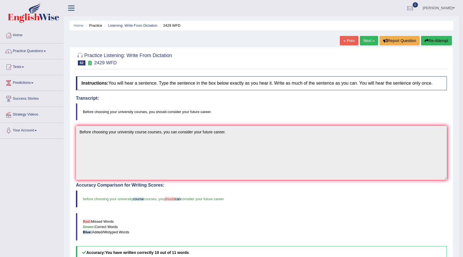
click at [365, 38] on link "Next »" at bounding box center [369, 40] width 18 height 9
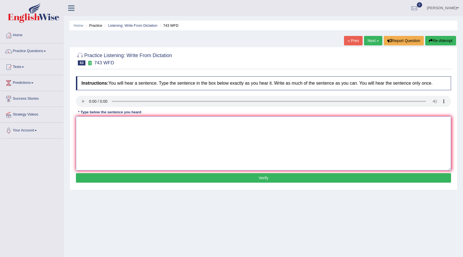
click at [88, 132] on textarea at bounding box center [263, 143] width 375 height 54
click at [95, 123] on textarea "Being by ingustic was is not necessary having have ability to analysis of langu…" at bounding box center [263, 143] width 375 height 54
type textarea "Being by lingustic was is not necessary having have ability to analysis of lang…"
click at [208, 177] on button "Verify" at bounding box center [263, 177] width 375 height 9
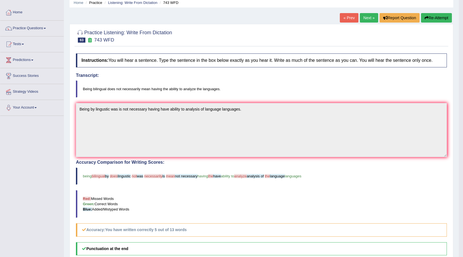
scroll to position [15, 0]
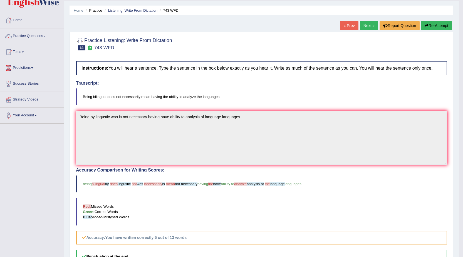
click at [439, 25] on button "Re-Attempt" at bounding box center [436, 25] width 31 height 9
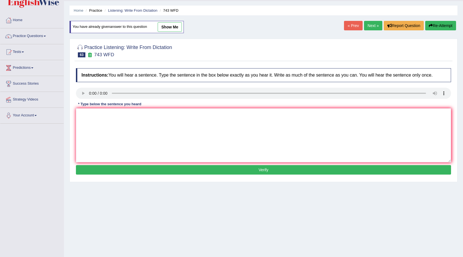
scroll to position [35, 0]
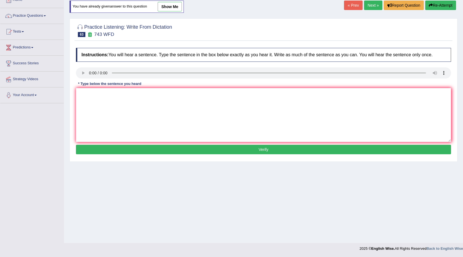
click at [89, 81] on div "* Type below the sentence you heard" at bounding box center [110, 83] width 68 height 5
drag, startPoint x: 92, startPoint y: 100, endPoint x: 102, endPoint y: 100, distance: 9.5
click at [94, 100] on textarea at bounding box center [263, 115] width 375 height 54
type textarea "Being by bingular does not mean that you have ability to analyze the languages."
click at [203, 150] on button "Verify" at bounding box center [263, 149] width 375 height 9
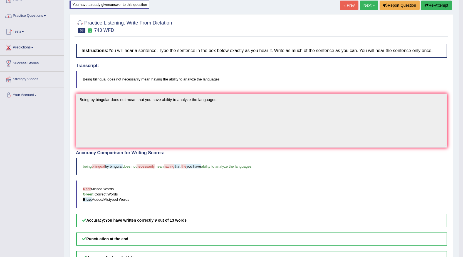
click at [433, 4] on button "Re-Attempt" at bounding box center [436, 5] width 31 height 9
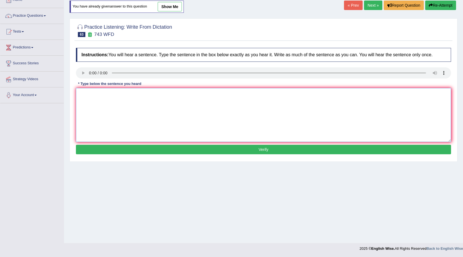
drag, startPoint x: 143, startPoint y: 88, endPoint x: 142, endPoint y: 93, distance: 5.0
click at [143, 90] on textarea at bounding box center [263, 115] width 375 height 54
type textarea "Being bylingual does not necessary means having ability to analysis the languag…"
click at [152, 149] on button "Verify" at bounding box center [263, 149] width 375 height 9
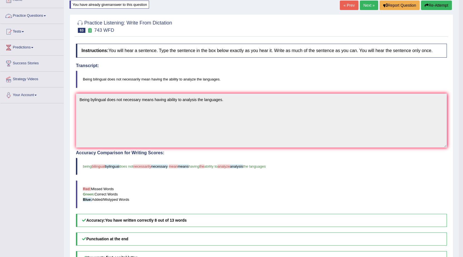
click at [35, 16] on link "Practice Questions" at bounding box center [31, 15] width 63 height 14
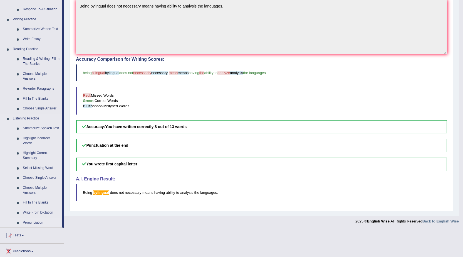
scroll to position [119, 0]
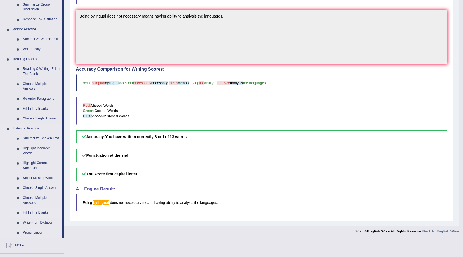
click at [36, 211] on link "Fill In The Blanks" at bounding box center [41, 212] width 42 height 10
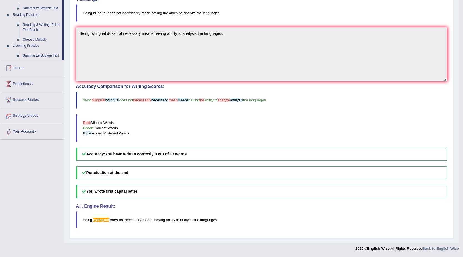
scroll to position [101, 0]
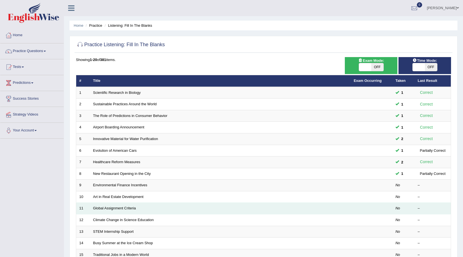
scroll to position [28, 0]
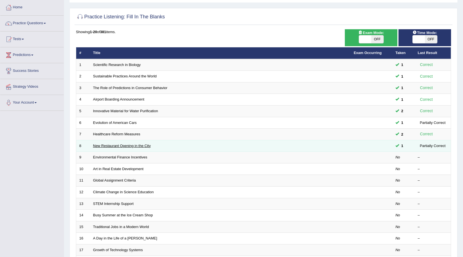
click at [111, 146] on link "New Restaurant Opening in the City" at bounding box center [122, 145] width 58 height 4
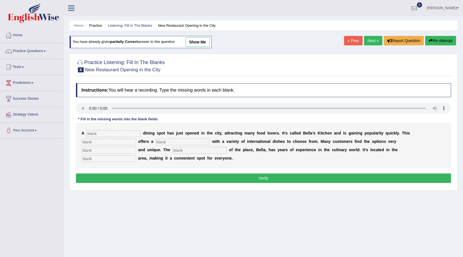
click at [102, 135] on input "text" at bounding box center [113, 133] width 54 height 7
click at [111, 133] on input "text" at bounding box center [113, 133] width 54 height 7
type input "new"
click at [109, 144] on input "text" at bounding box center [108, 141] width 54 height 7
type input "restaurant"
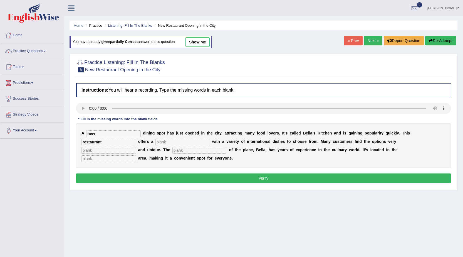
click at [173, 141] on input "text" at bounding box center [182, 141] width 54 height 7
type input "menu"
click at [109, 153] on input "text" at bounding box center [108, 150] width 54 height 7
type input "options"
click at [197, 150] on input "text" at bounding box center [199, 150] width 54 height 7
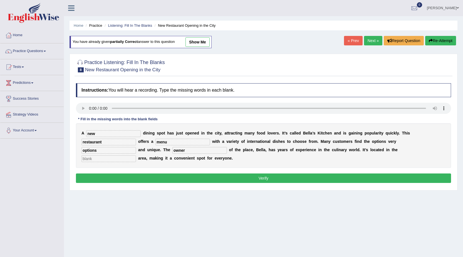
type input "owner"
click at [96, 155] on input "text" at bounding box center [108, 158] width 54 height 7
type input "downtown"
click at [140, 176] on button "Verify" at bounding box center [263, 177] width 375 height 9
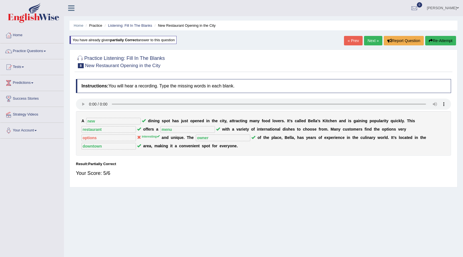
click at [371, 41] on link "Next »" at bounding box center [373, 40] width 18 height 9
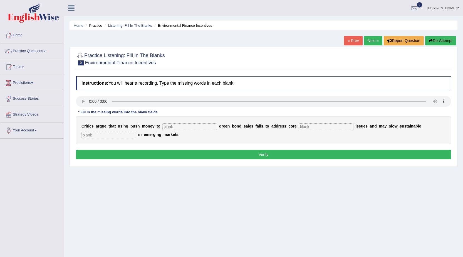
click at [179, 125] on input "text" at bounding box center [189, 126] width 54 height 7
click at [186, 126] on input "text" at bounding box center [189, 126] width 54 height 7
type input "boost"
click at [327, 124] on input "text" at bounding box center [326, 126] width 54 height 7
type input "climate"
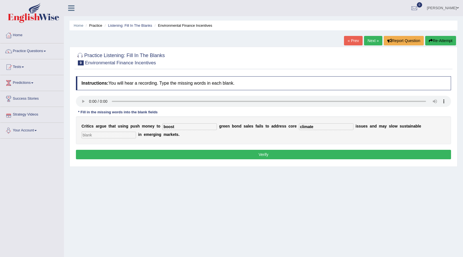
click at [95, 135] on input "text" at bounding box center [108, 134] width 54 height 7
type input "development"
click at [151, 154] on button "Verify" at bounding box center [263, 154] width 375 height 9
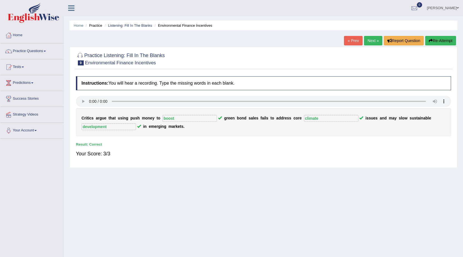
click at [368, 37] on link "Next »" at bounding box center [373, 40] width 18 height 9
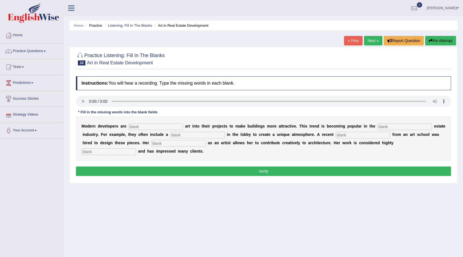
click at [137, 125] on input "text" at bounding box center [155, 126] width 54 height 7
click at [154, 128] on input "text" at bounding box center [155, 126] width 54 height 7
type input "incorporating"
click at [405, 123] on input "text" at bounding box center [404, 126] width 54 height 7
type input "real"
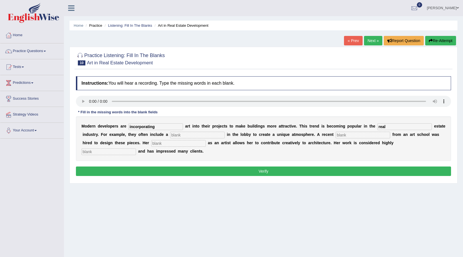
click at [192, 134] on input "text" at bounding box center [197, 134] width 54 height 7
type input "sculpture"
click at [388, 132] on input "text" at bounding box center [362, 134] width 54 height 7
type input "graduate"
click at [171, 145] on input "text" at bounding box center [178, 143] width 54 height 7
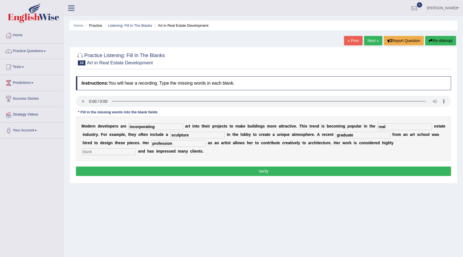
type input "profession"
click at [91, 154] on input "text" at bounding box center [108, 151] width 54 height 7
type input "professional"
click at [148, 173] on button "Verify" at bounding box center [263, 170] width 375 height 9
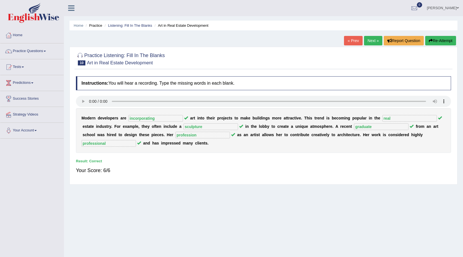
click at [374, 37] on link "Next »" at bounding box center [373, 40] width 18 height 9
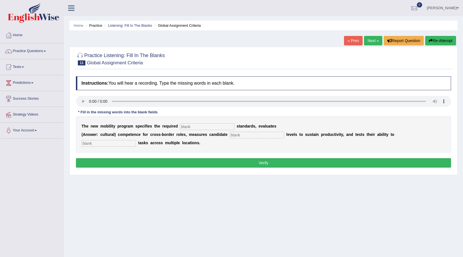
click at [201, 129] on input "text" at bounding box center [207, 126] width 54 height 7
click at [187, 126] on input "text" at bounding box center [207, 126] width 54 height 7
type input "qualification"
click at [274, 136] on input "text" at bounding box center [257, 134] width 54 height 7
type input "energy"
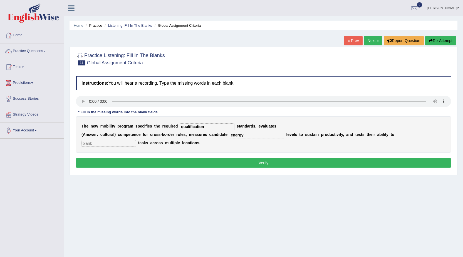
click at [89, 144] on input "text" at bounding box center [108, 143] width 54 height 7
type input "distribute"
click at [263, 160] on button "Verify" at bounding box center [263, 162] width 375 height 9
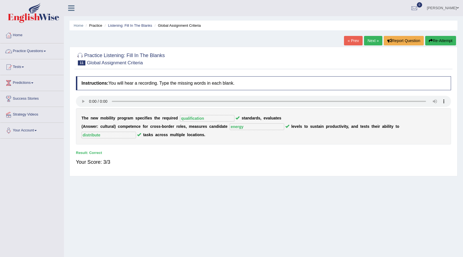
click at [21, 51] on link "Practice Questions" at bounding box center [31, 50] width 63 height 14
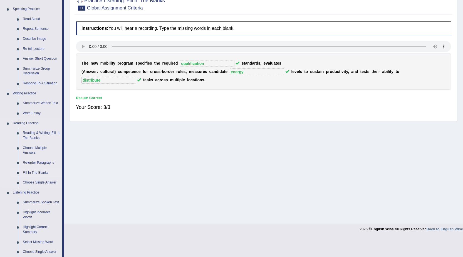
scroll to position [56, 0]
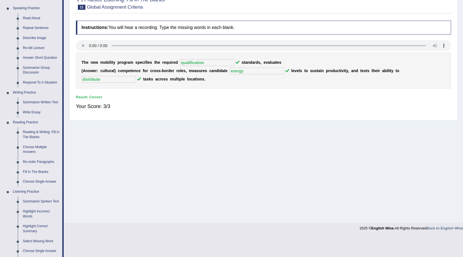
click at [38, 171] on link "Fill In The Blanks" at bounding box center [41, 172] width 42 height 10
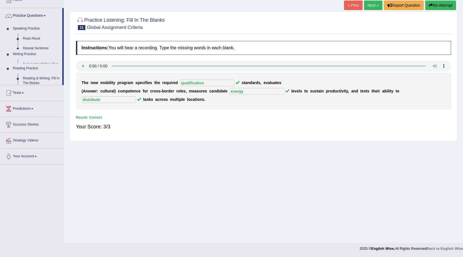
scroll to position [35, 0]
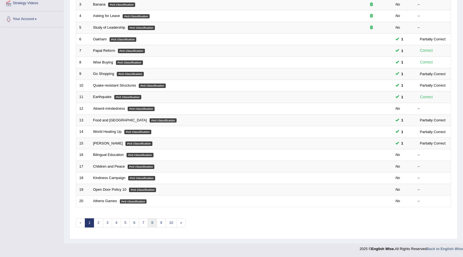
click at [153, 224] on link "8" at bounding box center [152, 222] width 9 height 9
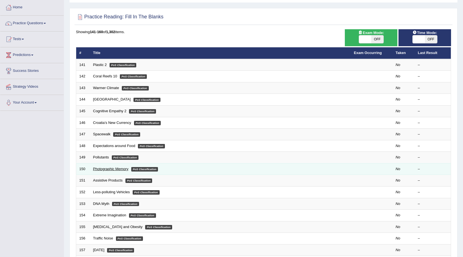
click at [111, 168] on link "Photographic Memory" at bounding box center [110, 168] width 35 height 4
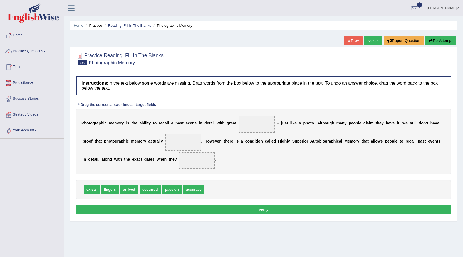
click at [27, 49] on link "Practice Questions" at bounding box center [31, 50] width 63 height 14
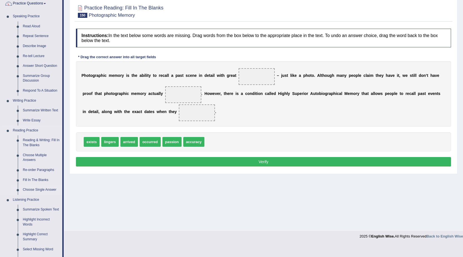
scroll to position [111, 0]
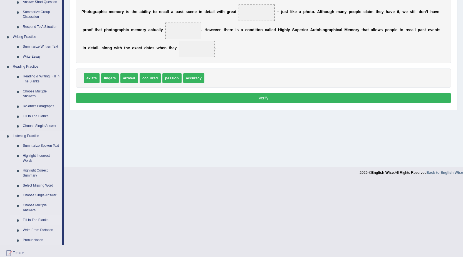
click at [24, 221] on link "Fill In The Blanks" at bounding box center [41, 220] width 42 height 10
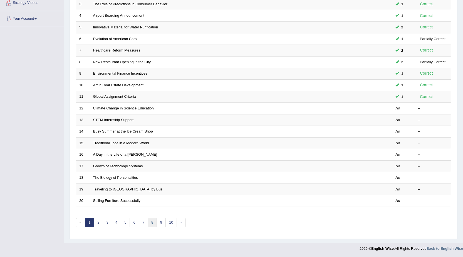
click at [153, 220] on link "8" at bounding box center [152, 222] width 9 height 9
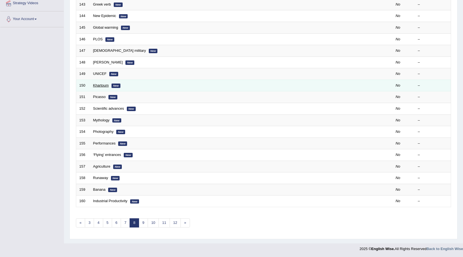
click at [104, 85] on link "Khartoum" at bounding box center [101, 85] width 16 height 4
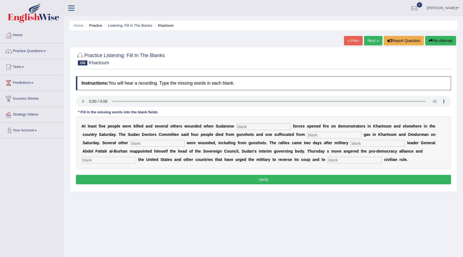
click at [258, 124] on input "text" at bounding box center [263, 126] width 54 height 7
type input "east"
click at [320, 132] on input "text" at bounding box center [334, 134] width 54 height 7
type input "[PERSON_NAME]"
click at [136, 142] on input "text" at bounding box center [157, 143] width 54 height 7
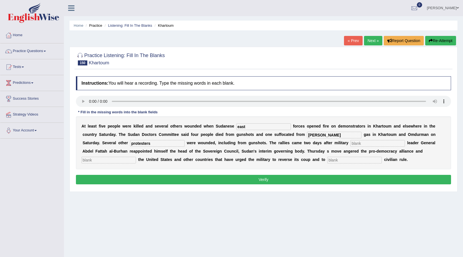
type input "protesters"
click at [384, 143] on input "text" at bounding box center [377, 143] width 54 height 7
type input "coup"
click at [351, 155] on div "A t l e a s t f i v e p e o p l e w e r e k i l l e d a n d s e v e r a l o t h…" at bounding box center [263, 142] width 375 height 53
click at [370, 159] on input "text" at bounding box center [354, 159] width 54 height 7
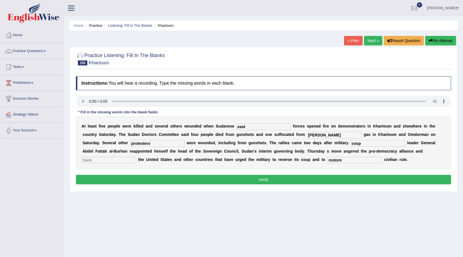
type input "restore"
click at [353, 176] on button "Verify" at bounding box center [263, 179] width 375 height 9
click at [103, 160] on input "text" at bounding box center [108, 159] width 54 height 7
type input "a"
click at [157, 183] on button "Verify" at bounding box center [263, 179] width 375 height 9
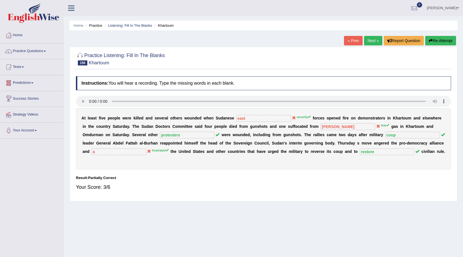
click at [436, 39] on button "Re-Attempt" at bounding box center [440, 40] width 31 height 9
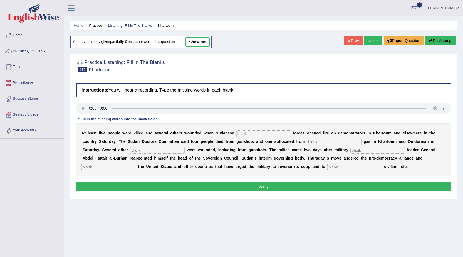
click at [254, 135] on input "text" at bounding box center [263, 133] width 54 height 7
type input "security"
click at [315, 141] on input "text" at bounding box center [334, 141] width 54 height 7
type input "tear"
click at [148, 148] on input "text" at bounding box center [157, 150] width 54 height 7
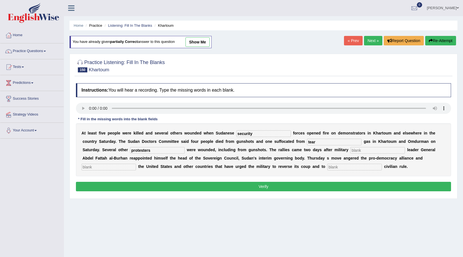
type input "protesters"
click at [385, 151] on input "text" at bounding box center [377, 150] width 54 height 7
type input "[MEDICAL_DATA]"
click at [351, 163] on div "A t l e a s t f i v e p e o p l e w e r e k i l l e d a n d s e v e r a l o t h…" at bounding box center [263, 149] width 375 height 53
click at [351, 167] on input "text" at bounding box center [354, 166] width 54 height 7
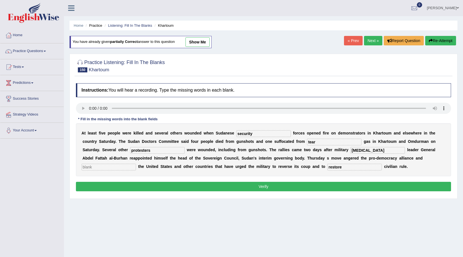
type input "restore"
click at [107, 166] on input "text" at bounding box center [108, 166] width 54 height 7
type input "frustrated"
click at [150, 182] on button "Verify" at bounding box center [263, 185] width 375 height 9
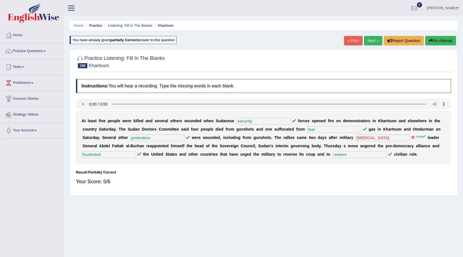
click at [373, 40] on link "Next »" at bounding box center [373, 40] width 18 height 9
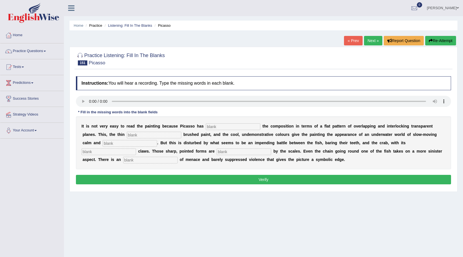
click at [233, 126] on input "text" at bounding box center [233, 126] width 54 height 7
type input "treat"
click at [156, 131] on div "I t i s n o t v e r y e a s y t o r e a d t h e p a i n t i n g b e c a u s e P…" at bounding box center [263, 142] width 375 height 53
click at [152, 136] on input "text" at bounding box center [154, 134] width 54 height 7
type input "delicate"
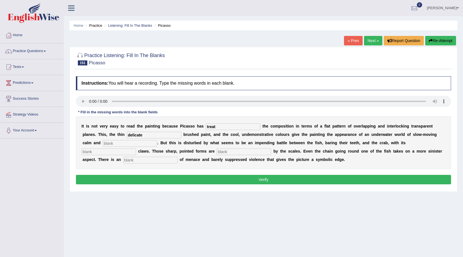
click at [127, 144] on input "text" at bounding box center [130, 143] width 54 height 7
type input "harmoney"
click at [112, 151] on input "text" at bounding box center [108, 151] width 54 height 7
type input "open"
click at [235, 151] on input "text" at bounding box center [243, 151] width 54 height 7
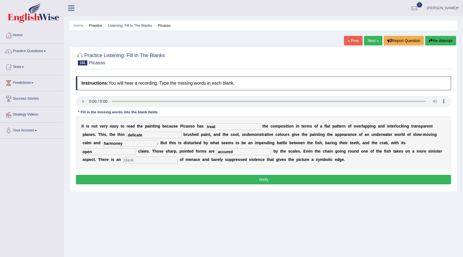
type input "accured"
click at [147, 160] on input "text" at bounding box center [150, 159] width 54 height 7
type input "undercurrent"
click at [178, 177] on button "Verify" at bounding box center [263, 179] width 375 height 9
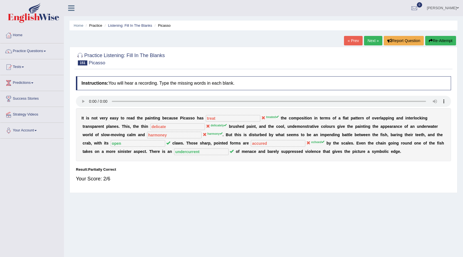
click at [436, 38] on button "Re-Attempt" at bounding box center [440, 40] width 31 height 9
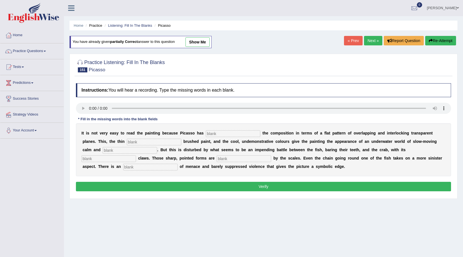
click at [216, 135] on input "text" at bounding box center [233, 133] width 54 height 7
click at [217, 129] on div "I t i s n o t v e r y e a s y t o r e a d t h e p a i n t i n g b e c a u s e P…" at bounding box center [263, 149] width 375 height 53
click at [217, 132] on input "text" at bounding box center [233, 133] width 54 height 7
type input "treated"
click at [144, 140] on input "text" at bounding box center [154, 141] width 54 height 7
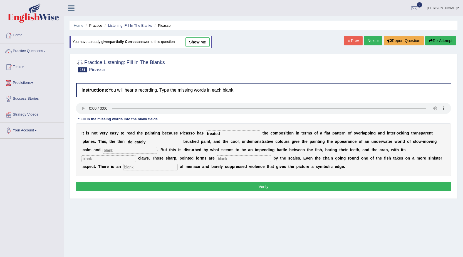
type input "delicately"
click at [104, 150] on input "text" at bounding box center [130, 150] width 54 height 7
type input "harmony"
click at [103, 159] on input "text" at bounding box center [108, 158] width 54 height 7
type input "open"
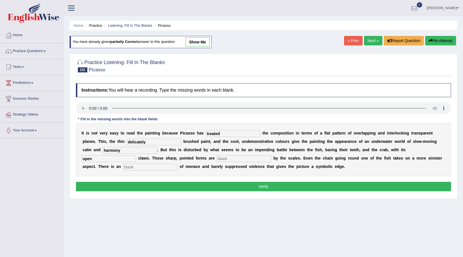
click at [230, 156] on input "text" at bounding box center [243, 158] width 54 height 7
type input "echold"
click at [138, 166] on input "text" at bounding box center [150, 166] width 54 height 7
type input "undercurrent"
click at [169, 185] on button "Verify" at bounding box center [263, 185] width 375 height 9
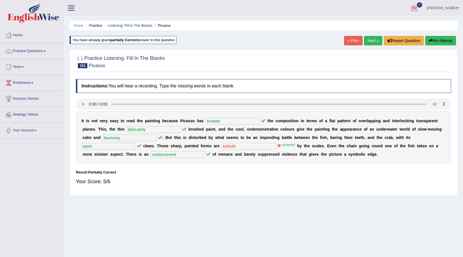
click at [374, 42] on link "Next »" at bounding box center [373, 40] width 18 height 9
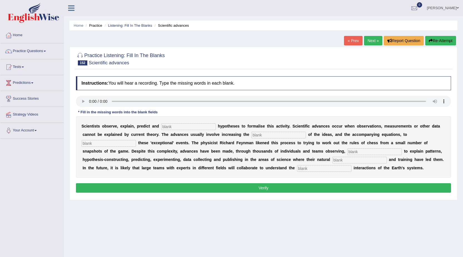
click at [175, 129] on input "text" at bounding box center [188, 126] width 54 height 7
click at [198, 128] on input "text" at bounding box center [188, 126] width 54 height 7
type input "construct"
click at [260, 134] on input "text" at bounding box center [278, 134] width 54 height 7
type input "complexity"
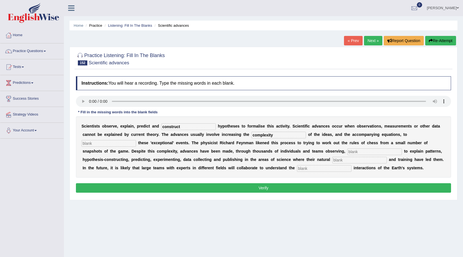
click at [86, 147] on div "S c i e n t i s t s o b s e r v e , e x p l a i n , p r e d i c t a n d constru…" at bounding box center [263, 146] width 375 height 61
click at [363, 151] on input "text" at bounding box center [374, 151] width 54 height 7
type input "attempting"
click at [361, 157] on input "text" at bounding box center [359, 159] width 54 height 7
type input "curiosity"
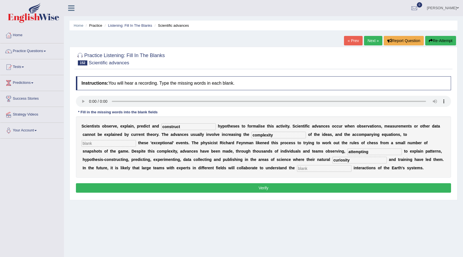
click at [330, 166] on input "text" at bounding box center [324, 168] width 54 height 7
type input "complex"
click at [325, 188] on button "Verify" at bounding box center [263, 187] width 375 height 9
click at [98, 145] on input "text" at bounding box center [108, 143] width 54 height 7
type input "a"
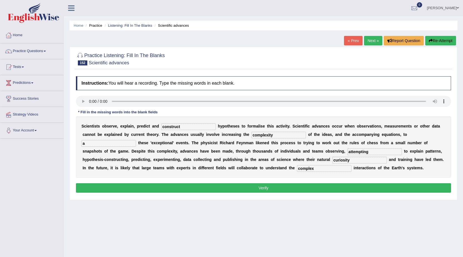
click at [282, 188] on button "Verify" at bounding box center [263, 187] width 375 height 9
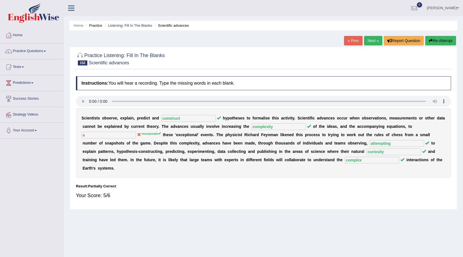
click at [375, 42] on link "Next »" at bounding box center [373, 40] width 18 height 9
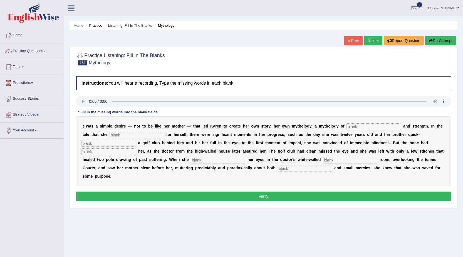
click at [360, 129] on input "text" at bounding box center [373, 126] width 54 height 7
click at [371, 124] on input "text" at bounding box center [373, 126] width 54 height 7
type input "different"
click at [121, 133] on input "text" at bounding box center [136, 134] width 54 height 7
type input "constructed"
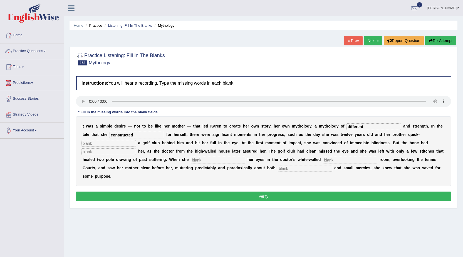
click at [124, 140] on input "text" at bounding box center [108, 143] width 54 height 7
type input "swollen"
click at [129, 152] on input "text" at bounding box center [108, 151] width 54 height 7
type input "protected"
click at [197, 160] on input "text" at bounding box center [218, 159] width 54 height 7
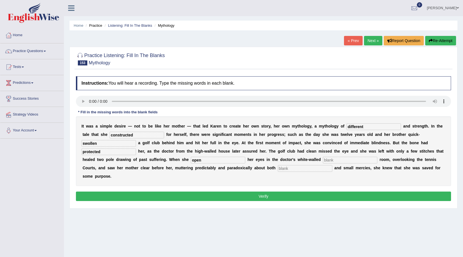
type input "open"
click at [342, 160] on input "text" at bounding box center [350, 159] width 54 height 7
type input "counsulting"
click at [294, 170] on input "text" at bounding box center [305, 168] width 54 height 7
type input "[PERSON_NAME]"
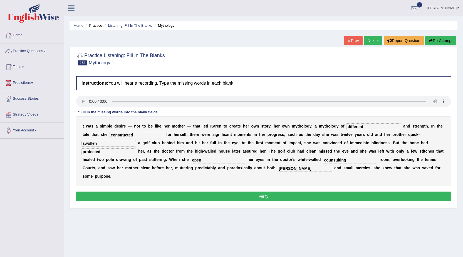
click at [305, 193] on button "Verify" at bounding box center [263, 195] width 375 height 9
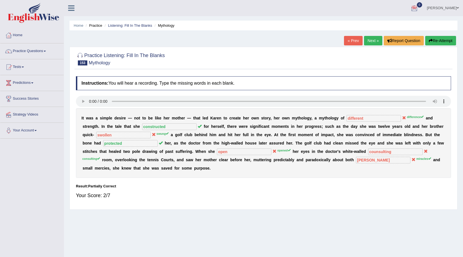
click at [448, 41] on button "Re-Attempt" at bounding box center [440, 40] width 31 height 9
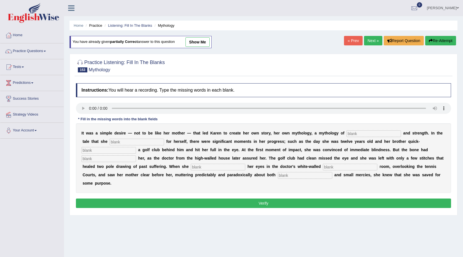
click at [377, 134] on input "text" at bounding box center [373, 133] width 54 height 7
drag, startPoint x: 372, startPoint y: 129, endPoint x: 372, endPoint y: 132, distance: 3.1
click at [372, 132] on div "I t w a s a s i m p l e d e s i r e — n o t t o b e l i k e h e r m o t h e r —…" at bounding box center [263, 157] width 375 height 69
click at [372, 133] on input "text" at bounding box center [373, 133] width 54 height 7
type input "difference"
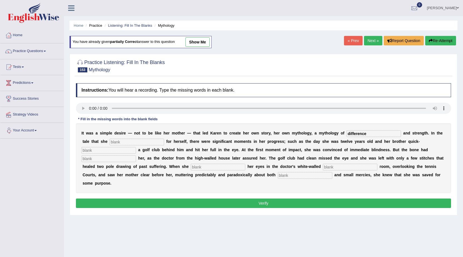
click at [128, 142] on input "text" at bounding box center [136, 141] width 54 height 7
type input "constructed"
click at [124, 149] on input "text" at bounding box center [108, 150] width 54 height 7
click at [115, 161] on input "text" at bounding box center [108, 158] width 54 height 7
type input "protect"
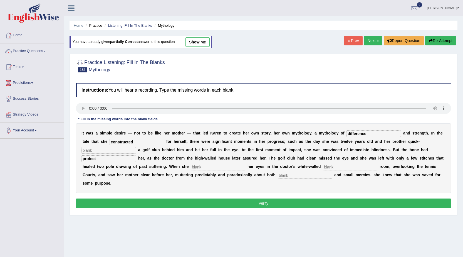
click at [208, 166] on input "text" at bounding box center [218, 166] width 54 height 7
type input "open"
click at [358, 167] on input "text" at bounding box center [350, 166] width 54 height 7
type input "counslting"
click at [307, 175] on input "text" at bounding box center [305, 175] width 54 height 7
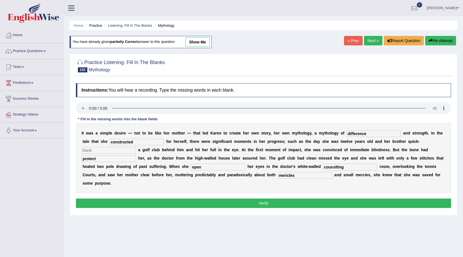
type input "mericles"
click at [308, 201] on button "Verify" at bounding box center [263, 202] width 375 height 9
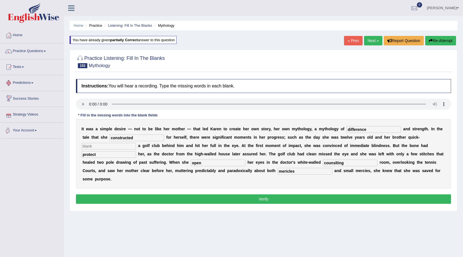
click at [94, 147] on input "text" at bounding box center [108, 146] width 54 height 7
type input "a"
click at [227, 203] on button "Verify" at bounding box center [263, 198] width 375 height 9
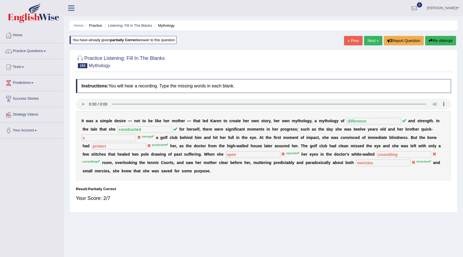
click at [434, 39] on button "Re-Attempt" at bounding box center [440, 40] width 31 height 9
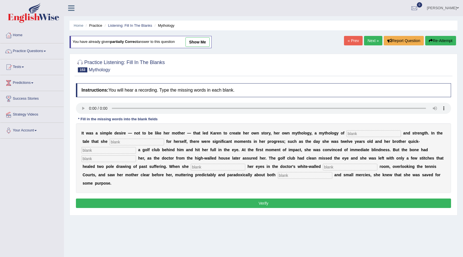
click at [377, 132] on input "text" at bounding box center [373, 133] width 54 height 7
click at [350, 133] on input "text" at bounding box center [373, 133] width 54 height 7
type input "difference"
click at [118, 142] on input "text" at bounding box center [136, 141] width 54 height 7
type input "coustructed"
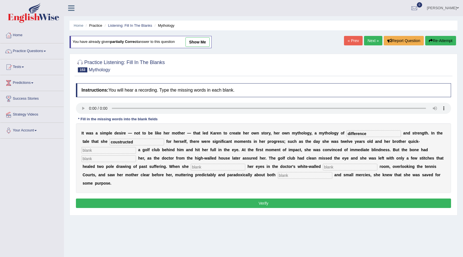
click at [120, 152] on input "text" at bounding box center [108, 150] width 54 height 7
type input "swan"
click at [121, 158] on input "text" at bounding box center [108, 158] width 54 height 7
type input "protected"
click at [218, 169] on input "text" at bounding box center [218, 166] width 54 height 7
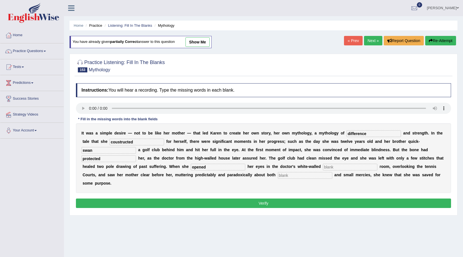
type input "opened"
click at [335, 165] on input "text" at bounding box center [350, 166] width 54 height 7
type input "counsulting"
click at [280, 173] on input "text" at bounding box center [305, 175] width 54 height 7
type input "mericles"
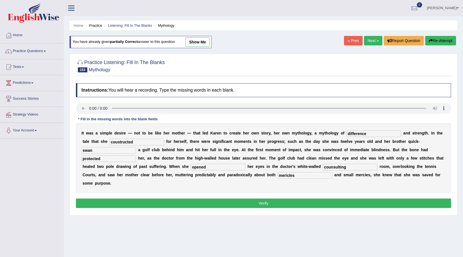
click at [291, 199] on button "Verify" at bounding box center [263, 202] width 375 height 9
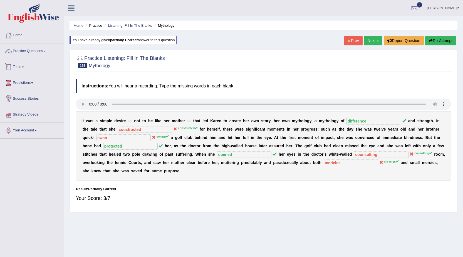
click at [30, 48] on link "Practice Questions" at bounding box center [31, 50] width 63 height 14
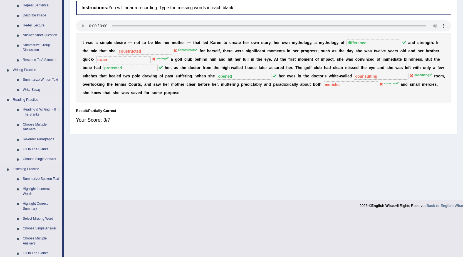
scroll to position [83, 0]
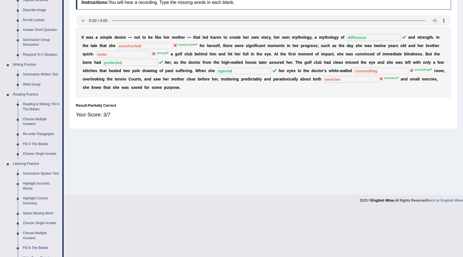
click at [29, 175] on link "Summarize Spoken Text" at bounding box center [41, 173] width 42 height 10
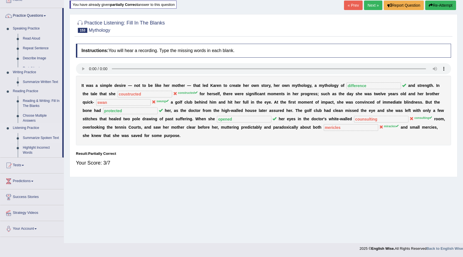
scroll to position [35, 0]
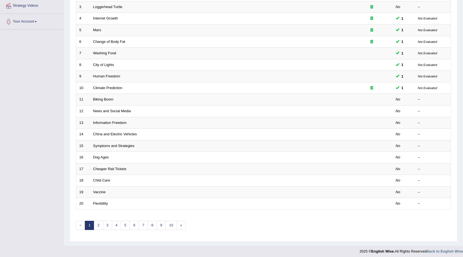
scroll to position [111, 0]
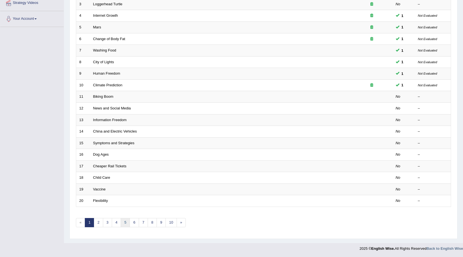
click at [123, 220] on link "5" at bounding box center [125, 222] width 9 height 9
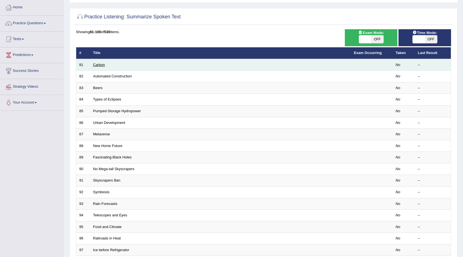
click at [100, 65] on link "Carbon" at bounding box center [99, 65] width 12 height 4
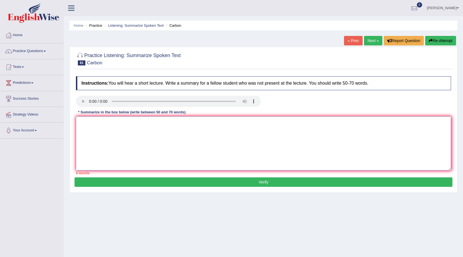
click at [97, 134] on textarea at bounding box center [263, 143] width 375 height 54
click at [105, 124] on textarea at bounding box center [263, 143] width 375 height 54
drag, startPoint x: 105, startPoint y: 124, endPoint x: 107, endPoint y: 130, distance: 5.6
click at [107, 130] on textarea "A" at bounding box center [263, 143] width 375 height 54
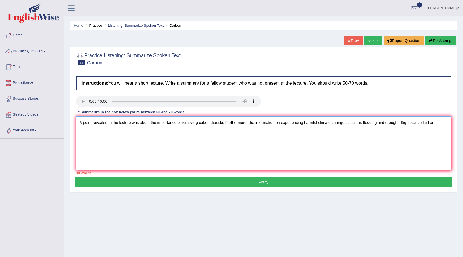
click at [402, 123] on textarea "A point revealed in the lecture was about the importance of removing cabon diox…" at bounding box center [263, 143] width 375 height 54
click at [448, 126] on textarea "A point revealed in the lecture was about the importance of removing cabon diox…" at bounding box center [263, 143] width 375 height 54
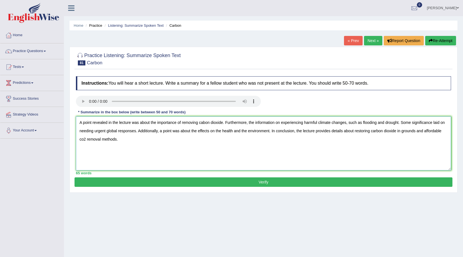
click at [255, 124] on textarea "A point revealed in the lecture was about the importance of removing cabon diox…" at bounding box center [263, 143] width 375 height 54
click at [448, 124] on textarea "A point revealed in the lecture was about the importance of removing cabon diox…" at bounding box center [263, 143] width 375 height 54
click at [114, 131] on textarea "A point revealed in the lecture was about the importance of removing cabon diox…" at bounding box center [263, 143] width 375 height 54
type textarea "A point revealed in the lecture was about the importance of removing cabon diox…"
click at [279, 180] on button "Verify" at bounding box center [263, 181] width 378 height 9
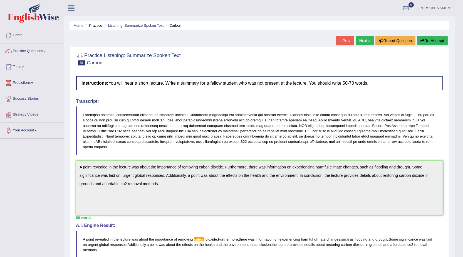
click at [363, 39] on link "Next »" at bounding box center [364, 40] width 18 height 9
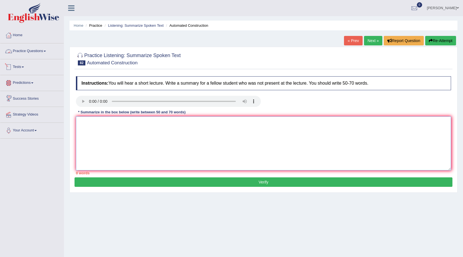
click at [113, 133] on textarea at bounding box center [263, 143] width 375 height 54
click at [267, 122] on textarea "A point revealed in the lecture was about the importance of technology. Further…" at bounding box center [263, 143] width 375 height 54
click at [303, 124] on textarea "A point revealed in the lecture was about the importance of technology. Further…" at bounding box center [263, 143] width 375 height 54
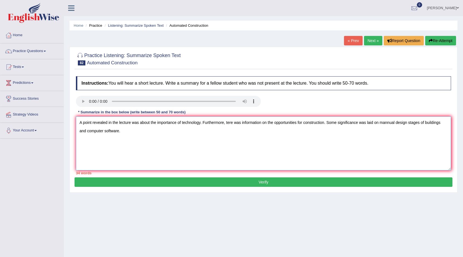
click at [104, 131] on textarea "A point revealed in the lecture was about the importance of technology. Further…" at bounding box center [263, 143] width 375 height 54
click at [122, 131] on textarea "A point revealed in the lecture was about the importance of technology. Further…" at bounding box center [263, 143] width 375 height 54
click at [130, 132] on textarea "A point revealed in the lecture was about the importance of technology. Further…" at bounding box center [263, 143] width 375 height 54
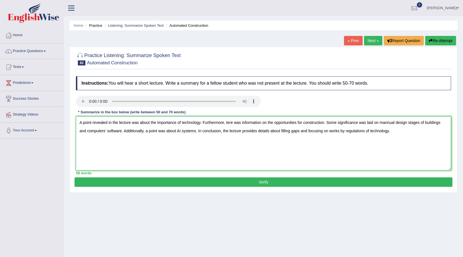
click at [424, 122] on textarea "A point revealed in the lecture was about the importance of technology. Further…" at bounding box center [263, 143] width 375 height 54
click at [282, 132] on textarea "A point revealed in the lecture was about the importance of technology. Further…" at bounding box center [263, 143] width 375 height 54
click at [280, 133] on textarea "A point revealed in the lecture was about the importance of technology. Further…" at bounding box center [263, 143] width 375 height 54
click at [307, 131] on textarea "A point revealed in the lecture was about the importance of technology. Further…" at bounding box center [263, 143] width 375 height 54
click at [345, 131] on textarea "A point revealed in the lecture was about the importance of technology. Further…" at bounding box center [263, 143] width 375 height 54
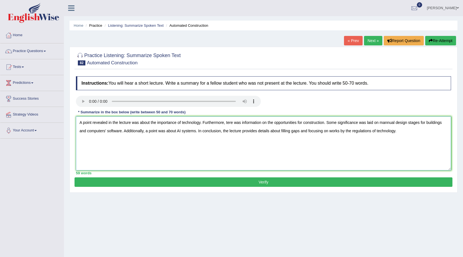
type textarea "A point revealed in the lecture was about the importance of technology. Further…"
click at [273, 183] on button "Verify" at bounding box center [263, 181] width 378 height 9
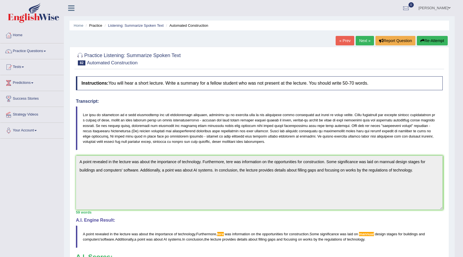
click at [439, 39] on button "Re-Attempt" at bounding box center [432, 40] width 31 height 9
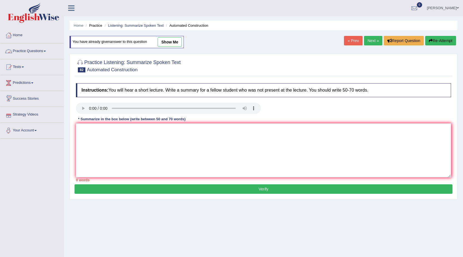
click at [177, 41] on link "show me" at bounding box center [170, 41] width 24 height 9
type textarea "A point revealed in the lecture was about the importance of technology. Further…"
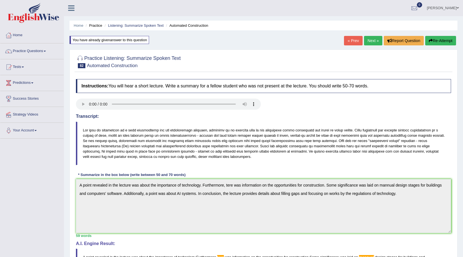
click at [370, 41] on link "Next »" at bounding box center [373, 40] width 18 height 9
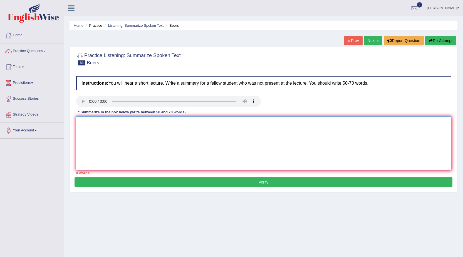
click at [92, 122] on textarea at bounding box center [263, 143] width 375 height 54
click at [130, 147] on textarea at bounding box center [263, 143] width 375 height 54
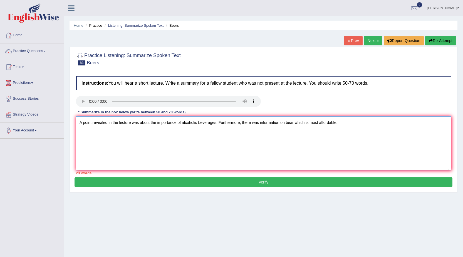
click at [285, 122] on textarea "A point revealed in the lecture was about the importance of alcoholic beverages…" at bounding box center [263, 143] width 375 height 54
click at [348, 123] on textarea "A point revealed in the lecture was about the importance of alcoholic beverages…" at bounding box center [263, 143] width 375 height 54
click at [430, 123] on textarea "A point revealed in the lecture was about the importance of alcoholic beverages…" at bounding box center [263, 143] width 375 height 54
click at [111, 133] on textarea "A point revealed in the lecture was about the importance of alcoholic beverages…" at bounding box center [263, 143] width 375 height 54
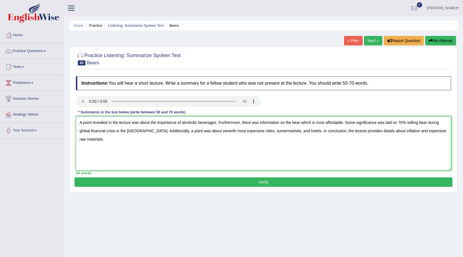
type textarea "A point revealed in the lecture was about the importance of alcoholic beverages…"
click at [350, 182] on button "Verify" at bounding box center [263, 181] width 378 height 9
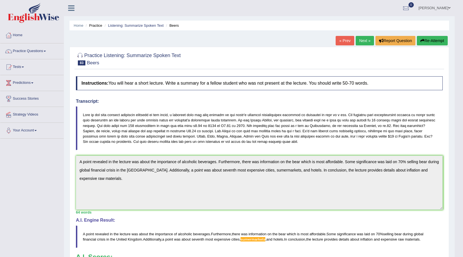
click at [438, 39] on button "Re-Attempt" at bounding box center [432, 40] width 31 height 9
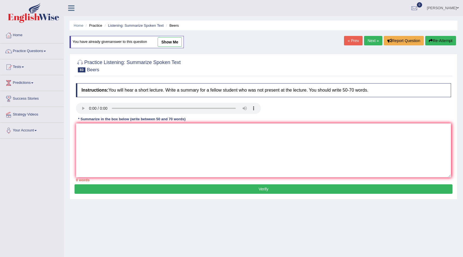
drag, startPoint x: 168, startPoint y: 41, endPoint x: 168, endPoint y: 45, distance: 3.9
click at [168, 41] on link "show me" at bounding box center [170, 41] width 24 height 9
type textarea "A point revealed in the lecture was about the importance of alcoholic beverages…"
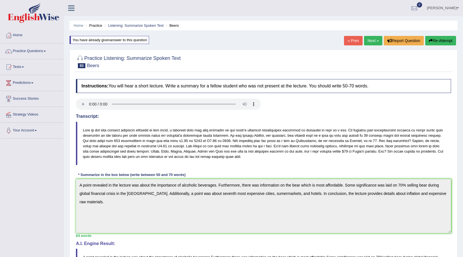
click at [369, 39] on link "Next »" at bounding box center [373, 40] width 18 height 9
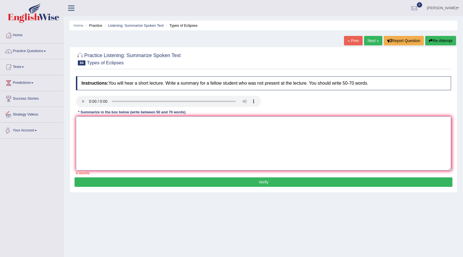
drag, startPoint x: 0, startPoint y: 0, endPoint x: 87, endPoint y: 122, distance: 150.2
click at [87, 123] on textarea at bounding box center [263, 143] width 375 height 54
click at [97, 119] on textarea at bounding box center [263, 143] width 375 height 54
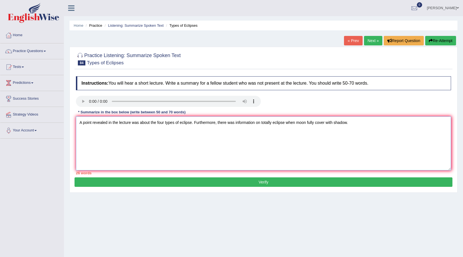
click at [296, 123] on textarea "A point revealed in the lecture was about the four types of eclipse. Furthermor…" at bounding box center [263, 143] width 375 height 54
click at [294, 122] on textarea "A point revealed in the lecture was about the four types of eclipse. Furthermor…" at bounding box center [263, 143] width 375 height 54
click at [295, 124] on textarea "A point revealed in the lecture was about the four types of eclipse. Furthermor…" at bounding box center [263, 143] width 375 height 54
click at [301, 123] on textarea "A point revealed in the lecture was about the four types of eclipse. Furthermor…" at bounding box center [263, 143] width 375 height 54
click at [361, 124] on textarea "A point revealed in the lecture was about the four types of eclipse. Furthermor…" at bounding box center [263, 143] width 375 height 54
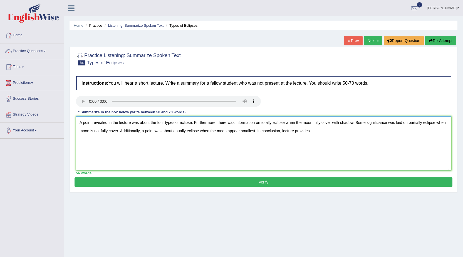
click at [282, 128] on textarea "A point revealed in the lecture was about the four types of eclipse. Furthermor…" at bounding box center [263, 143] width 375 height 54
click at [317, 130] on textarea "A point revealed in the lecture was about the four types of eclipse. Furthermor…" at bounding box center [263, 143] width 375 height 54
click at [79, 132] on textarea "A point revealed in the lecture was about the four types of eclipse. Furthermor…" at bounding box center [263, 143] width 375 height 54
click at [247, 134] on textarea "A point revealed in the lecture was about the four types of eclipse. Furthermor…" at bounding box center [263, 143] width 375 height 54
click at [263, 133] on textarea "A point revealed in the lecture was about the four types of eclipse. Furthermor…" at bounding box center [263, 143] width 375 height 54
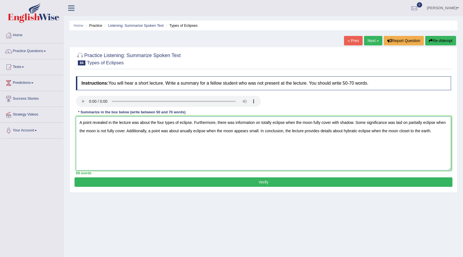
click at [409, 133] on textarea "A point revealed in the lecture was about the four types of eclipse. Furthermor…" at bounding box center [263, 143] width 375 height 54
type textarea "A point revealed in the lecture was about the four types of eclipse. Furthermor…"
click at [263, 179] on button "Verify" at bounding box center [263, 181] width 378 height 9
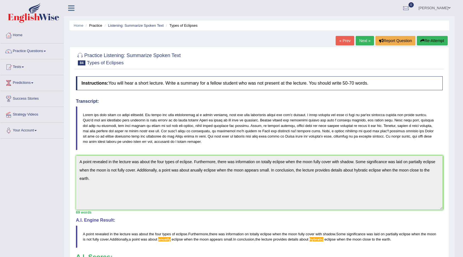
click at [435, 41] on button "Re-Attempt" at bounding box center [432, 40] width 31 height 9
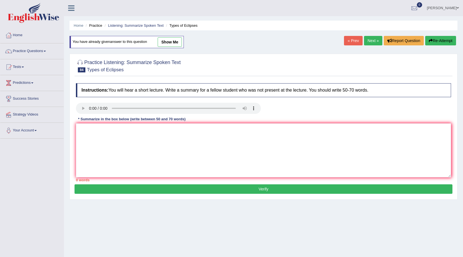
click at [164, 40] on link "show me" at bounding box center [170, 41] width 24 height 9
type textarea "A point revealed in the lecture was about the four types of eclipse. Furthermor…"
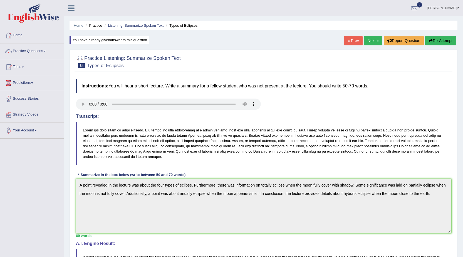
click at [378, 39] on link "Next »" at bounding box center [373, 40] width 18 height 9
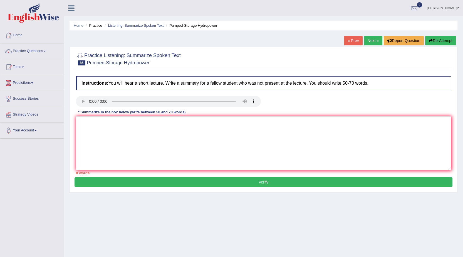
click at [89, 125] on textarea at bounding box center [263, 143] width 375 height 54
click at [104, 120] on textarea at bounding box center [263, 143] width 375 height 54
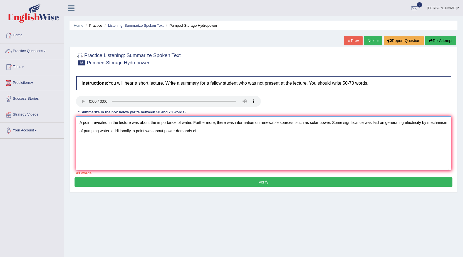
click at [163, 132] on textarea "A point revealed in the lecture was about the importance of water. Furthermore,…" at bounding box center [263, 143] width 375 height 54
click at [205, 132] on textarea "A point revealed in the lecture was about the importance of water. Furthermore,…" at bounding box center [263, 143] width 375 height 54
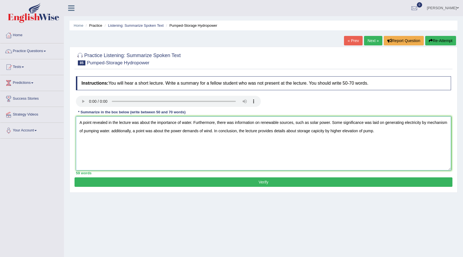
click at [310, 123] on textarea "A point revealed in the lecture was about the importance of water. Furthermore,…" at bounding box center [263, 143] width 375 height 54
type textarea "A point revealed in the lecture was about the importance of water. Furthermore,…"
click at [188, 186] on button "Verify" at bounding box center [263, 181] width 378 height 9
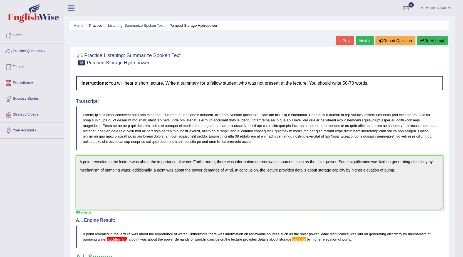
click at [437, 40] on button "Re-Attempt" at bounding box center [432, 40] width 31 height 9
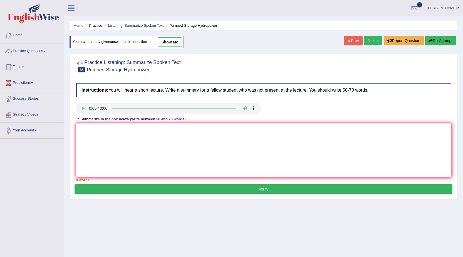
drag, startPoint x: 163, startPoint y: 41, endPoint x: 160, endPoint y: 44, distance: 4.5
click at [163, 41] on link "show me" at bounding box center [170, 41] width 24 height 9
type textarea "A point revealed in the lecture was about the importance of water. Furthermore,…"
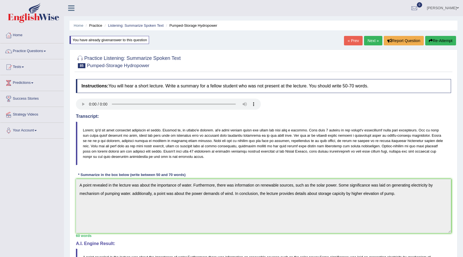
click at [80, 112] on div "Instructions: You will hear a short lecture. Write a summary for a fellow stude…" at bounding box center [263, 200] width 378 height 248
click at [20, 34] on link "Home" at bounding box center [31, 35] width 63 height 14
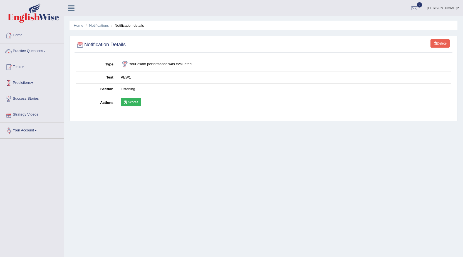
click at [125, 103] on icon at bounding box center [126, 101] width 4 height 3
